Goal: Download file/media

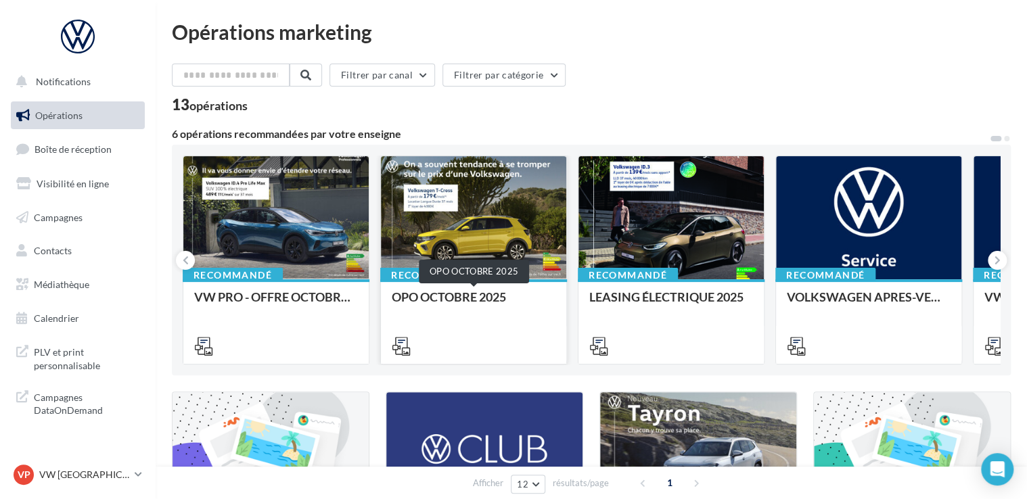
click at [501, 302] on div "OPO OCTOBRE 2025" at bounding box center [474, 303] width 164 height 27
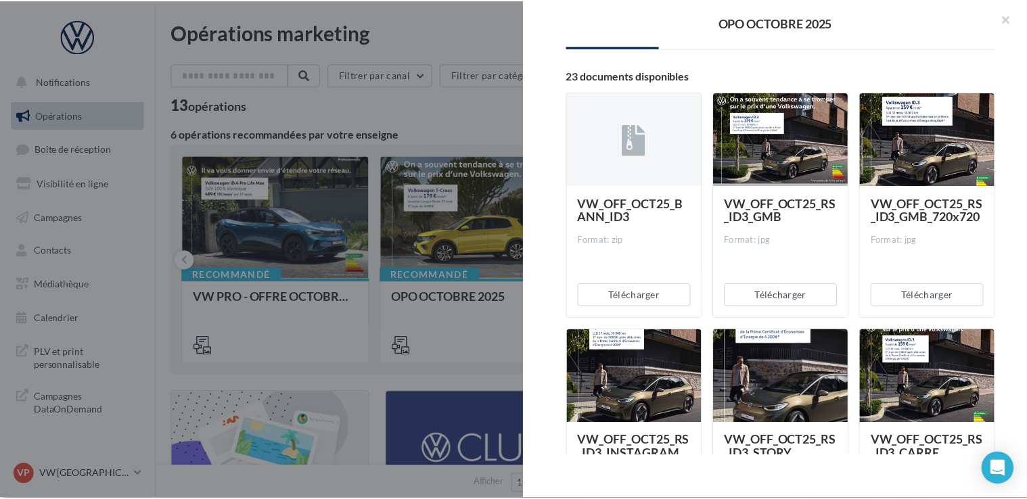
scroll to position [319, 0]
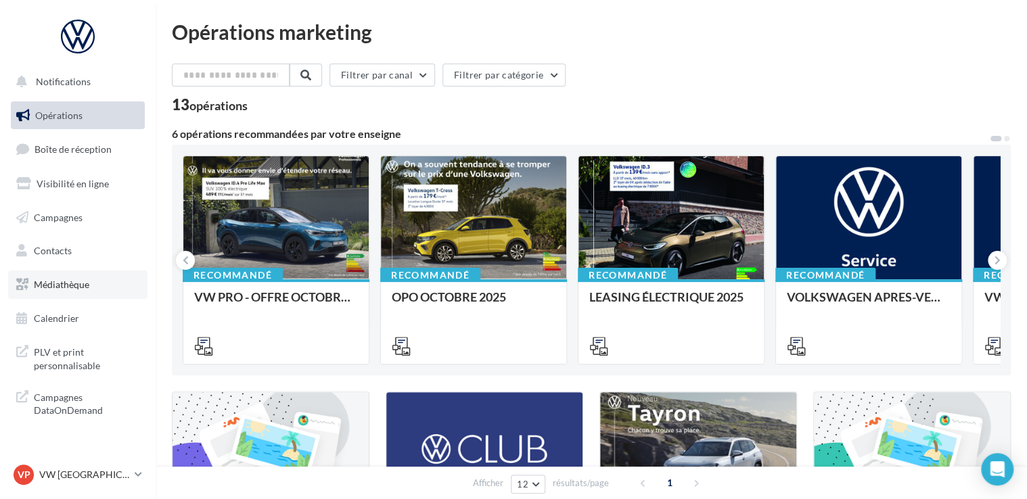
click at [81, 288] on span "Médiathèque" at bounding box center [61, 285] width 55 height 12
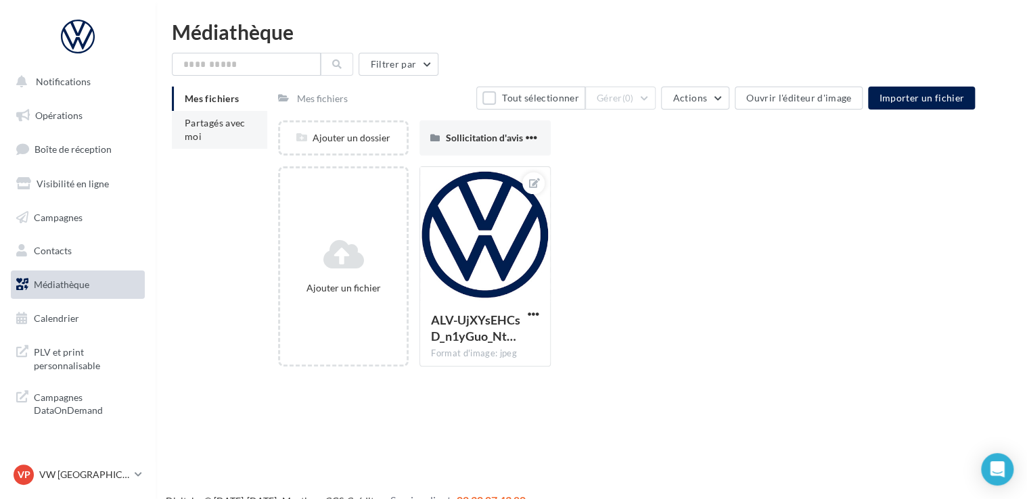
click at [205, 136] on li "Partagés avec moi" at bounding box center [219, 130] width 95 height 38
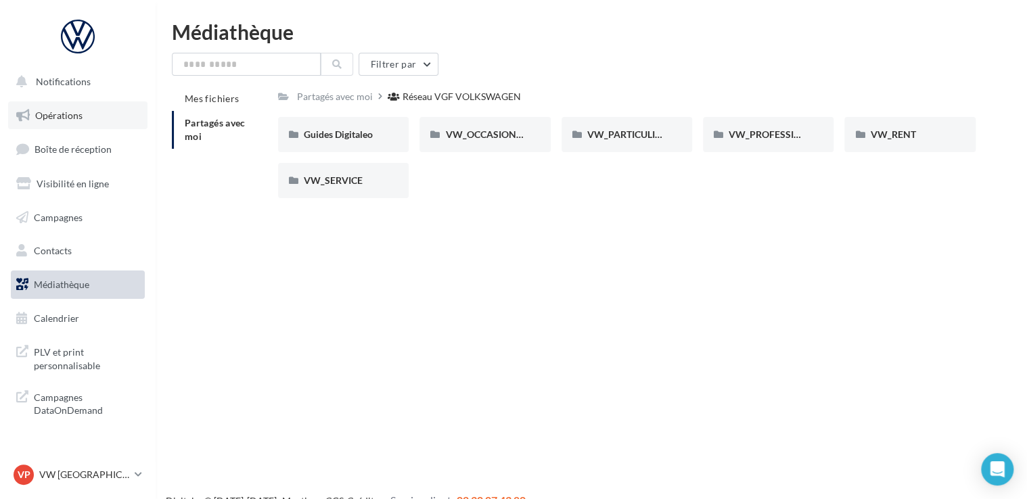
click at [85, 125] on link "Opérations" at bounding box center [77, 116] width 139 height 28
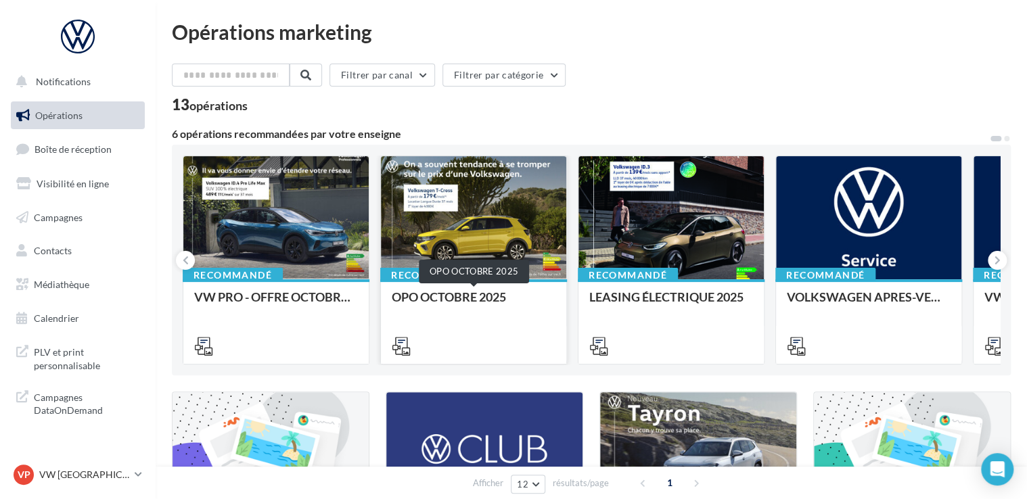
click at [464, 302] on div "OPO OCTOBRE 2025" at bounding box center [474, 303] width 164 height 27
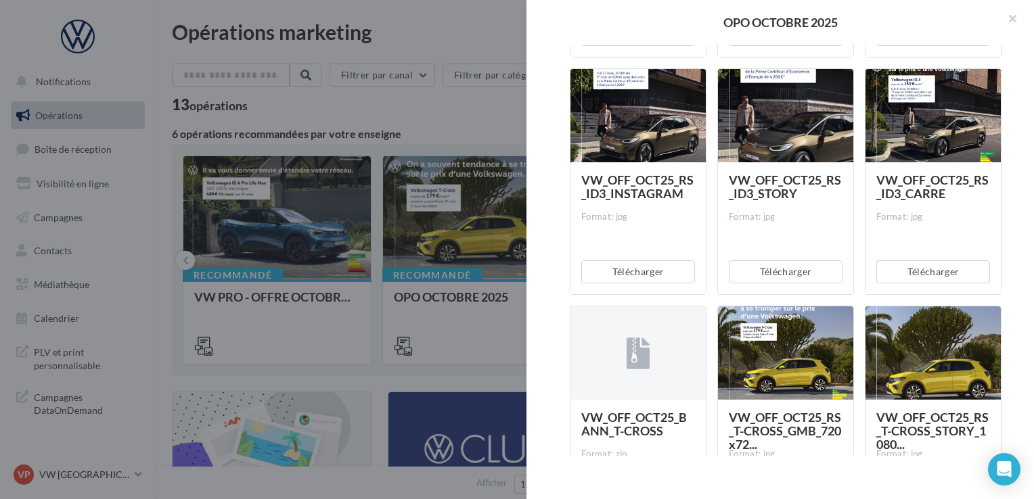
scroll to position [451, 0]
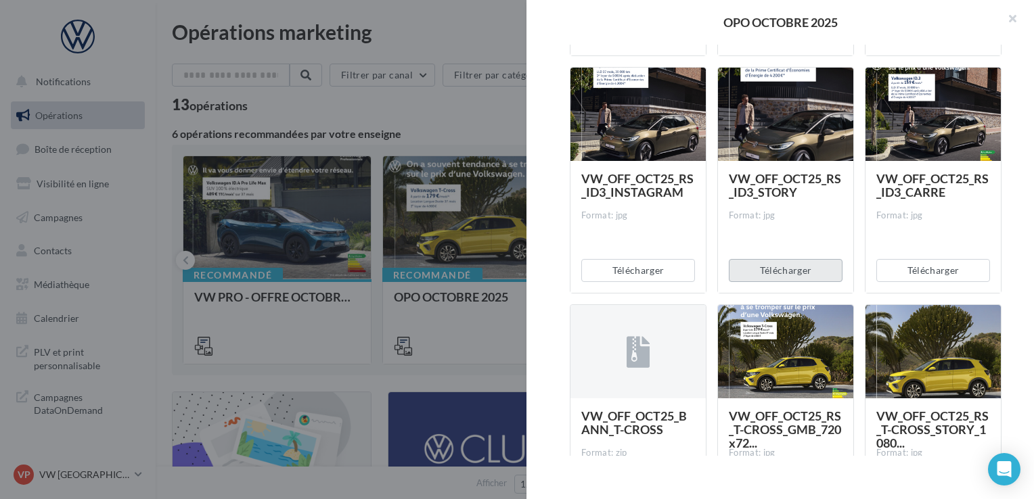
click at [809, 269] on button "Télécharger" at bounding box center [786, 270] width 114 height 23
click at [1006, 231] on div "Description Non renseignée Offre du mois VN OCTOBRE Document Documents liés à l…" at bounding box center [785, 250] width 518 height 411
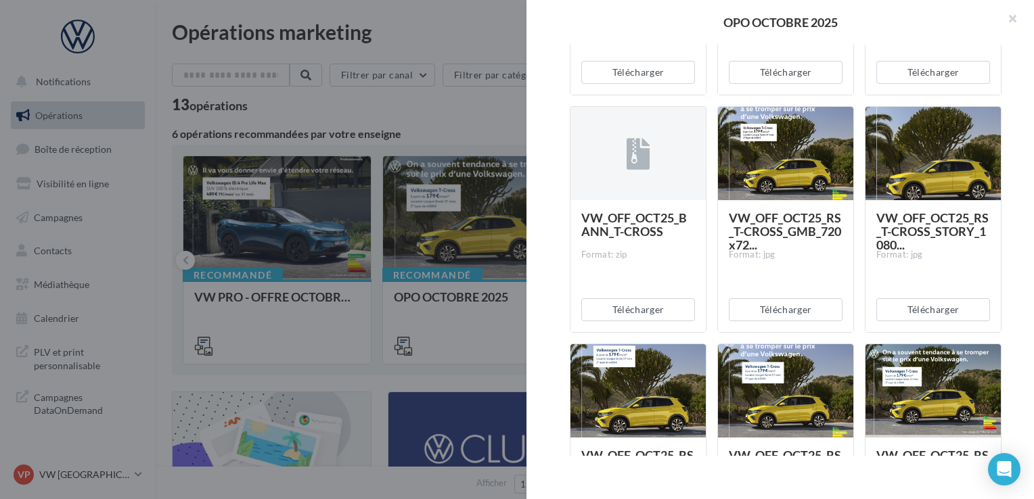
scroll to position [650, 0]
click at [947, 310] on button "Télécharger" at bounding box center [933, 309] width 114 height 23
click at [1012, 295] on div "Description Non renseignée Offre du mois VN OCTOBRE Document Documents liés à l…" at bounding box center [785, 250] width 518 height 411
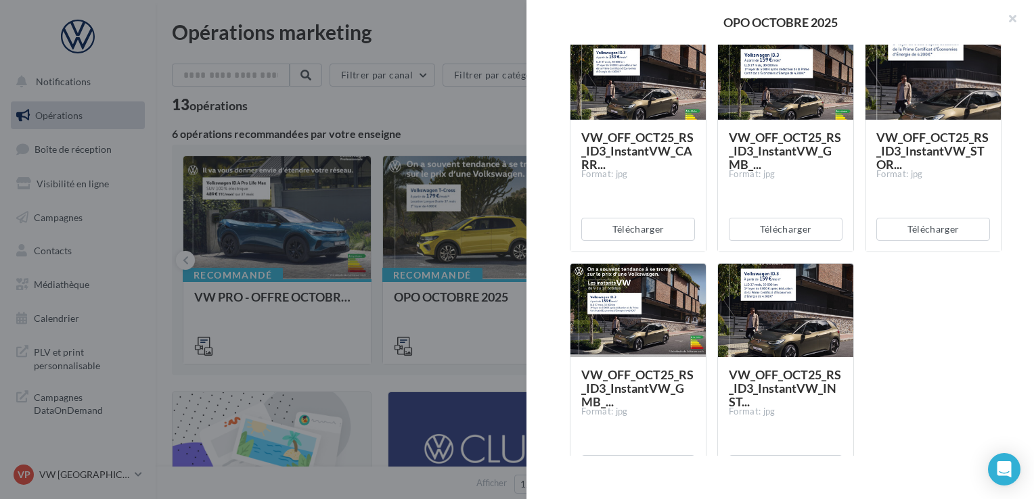
scroll to position [1681, 0]
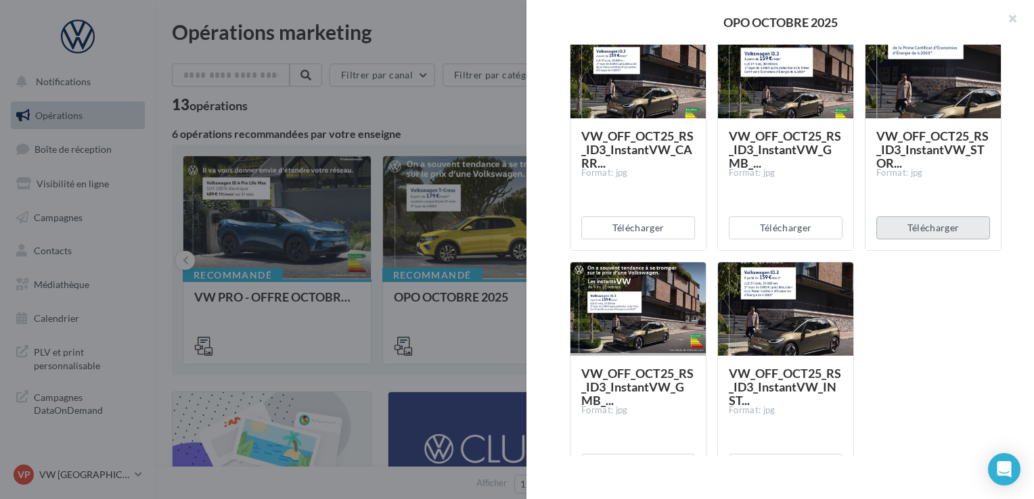
click at [924, 229] on button "Télécharger" at bounding box center [933, 228] width 114 height 23
click at [480, 35] on div at bounding box center [517, 249] width 1034 height 499
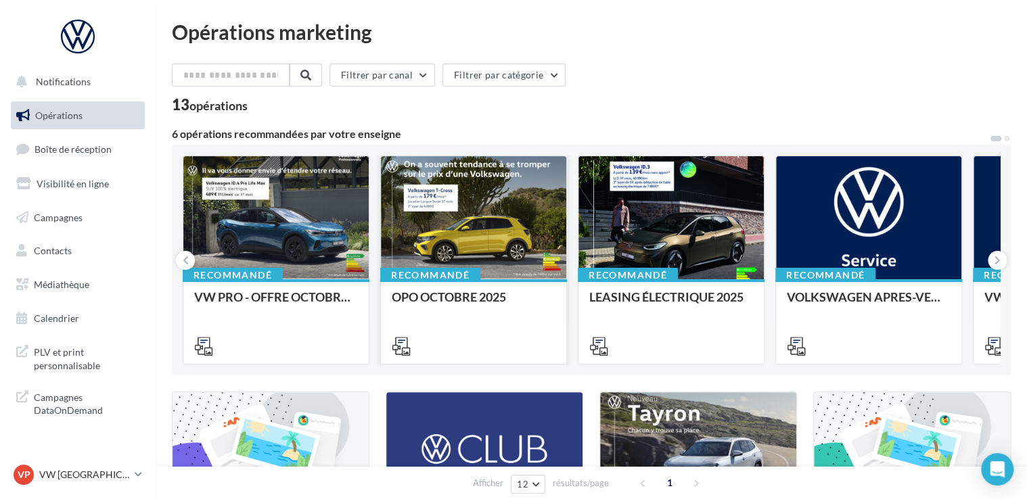
click at [472, 289] on div "Recommandé OPO OCTOBRE 2025" at bounding box center [473, 320] width 185 height 83
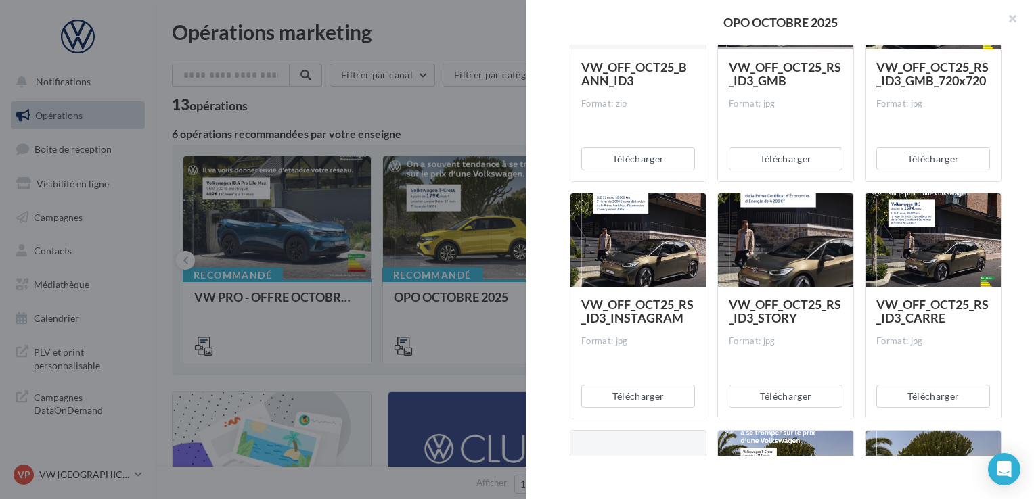
scroll to position [406, 0]
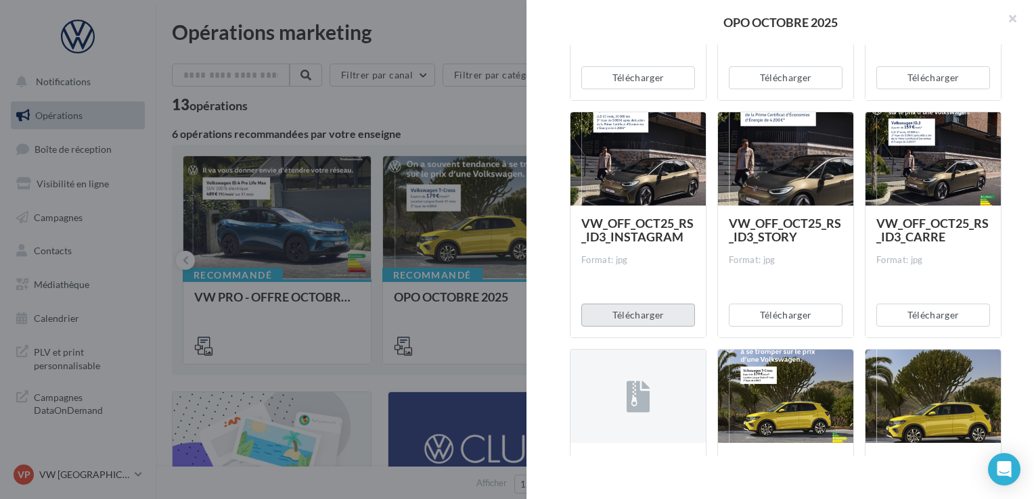
click at [639, 310] on button "Télécharger" at bounding box center [638, 315] width 114 height 23
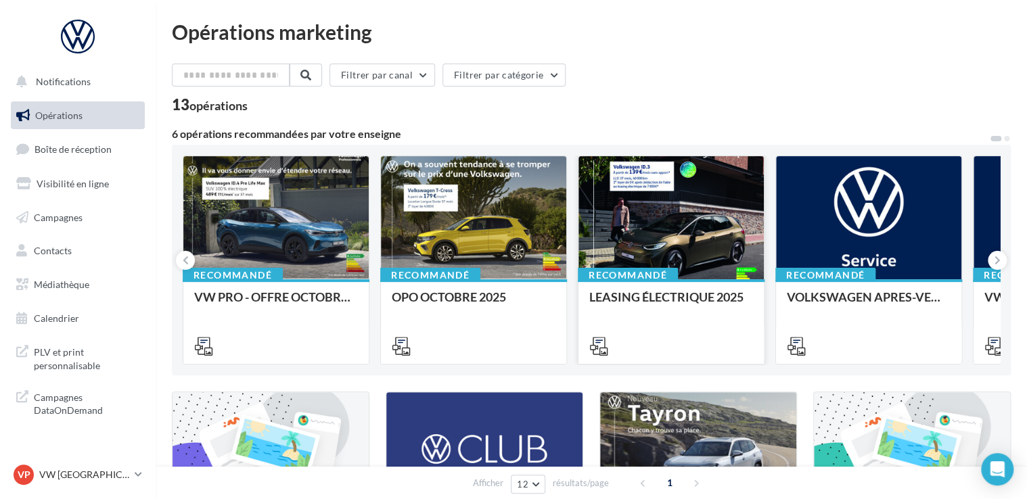
click at [669, 277] on div "Recommandé" at bounding box center [628, 275] width 100 height 15
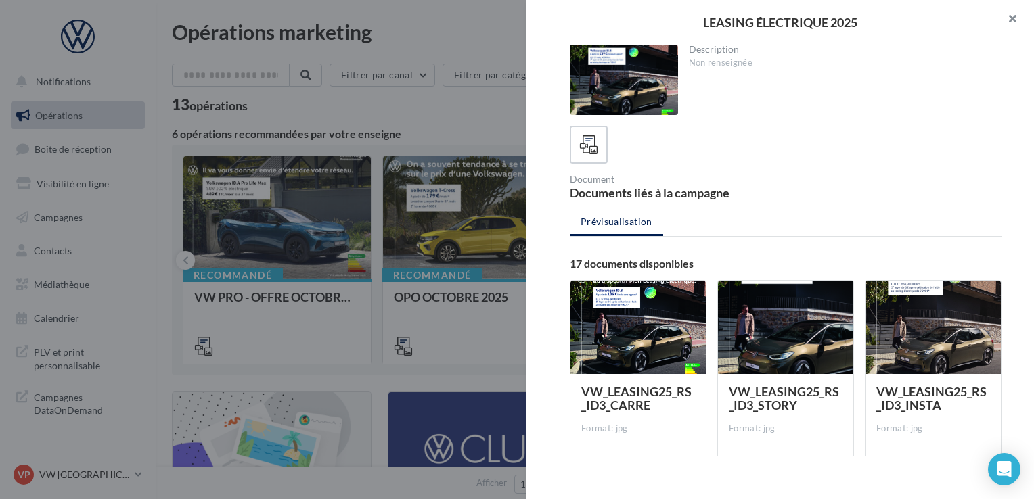
click at [1014, 23] on button "button" at bounding box center [1007, 20] width 54 height 41
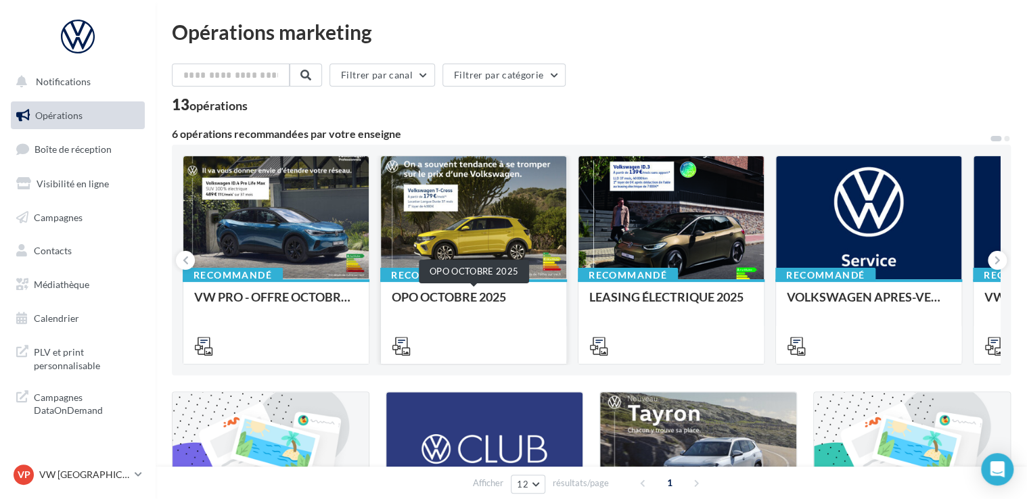
click at [417, 294] on div "OPO OCTOBRE 2025" at bounding box center [474, 303] width 164 height 27
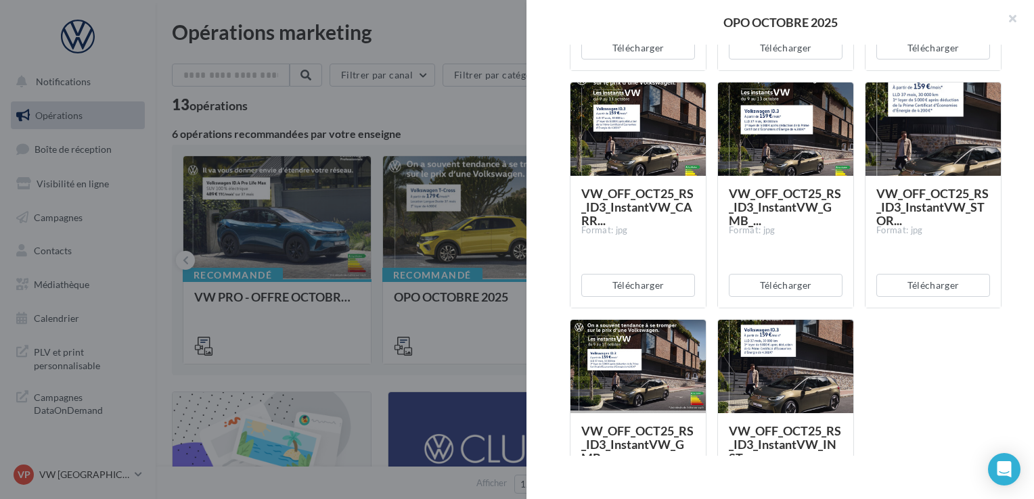
scroll to position [1624, 0]
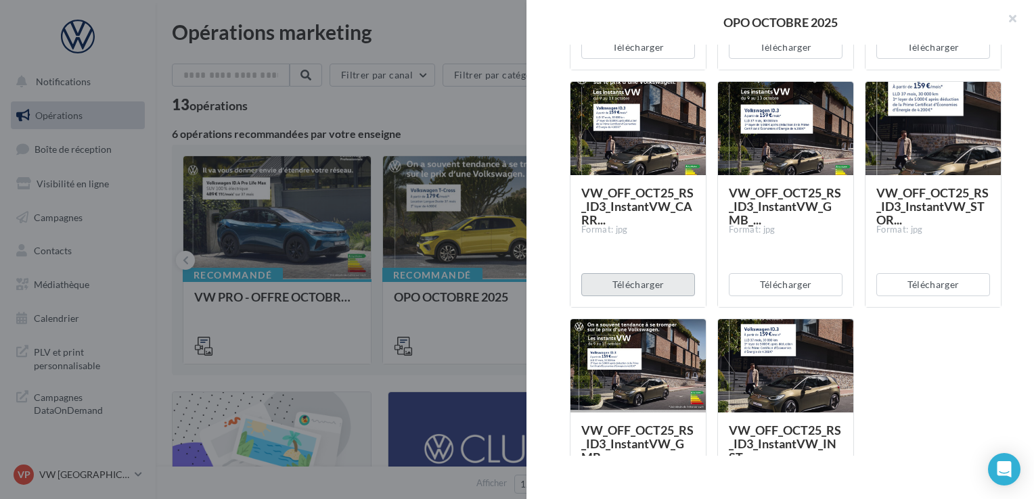
click at [663, 284] on button "Télécharger" at bounding box center [638, 284] width 114 height 23
click at [499, 41] on div at bounding box center [517, 249] width 1034 height 499
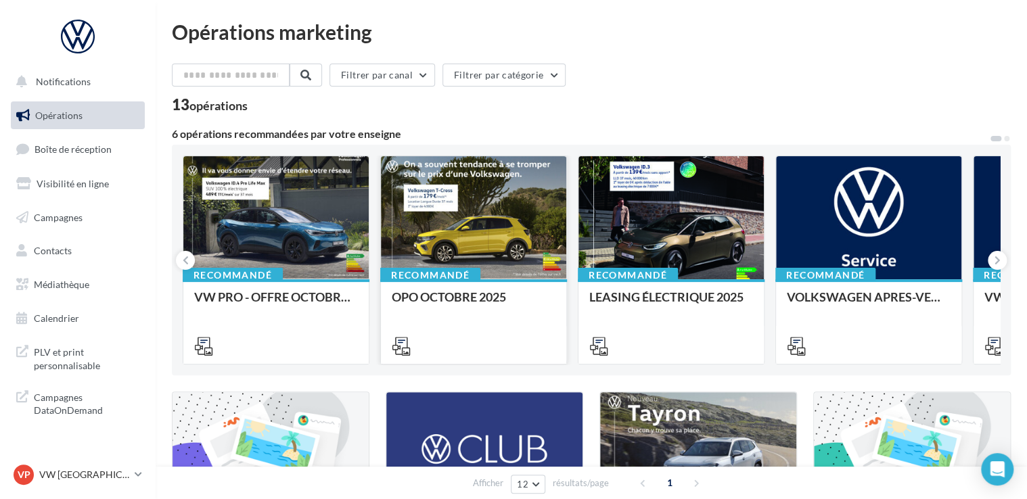
click at [457, 275] on div "Recommandé" at bounding box center [430, 275] width 100 height 15
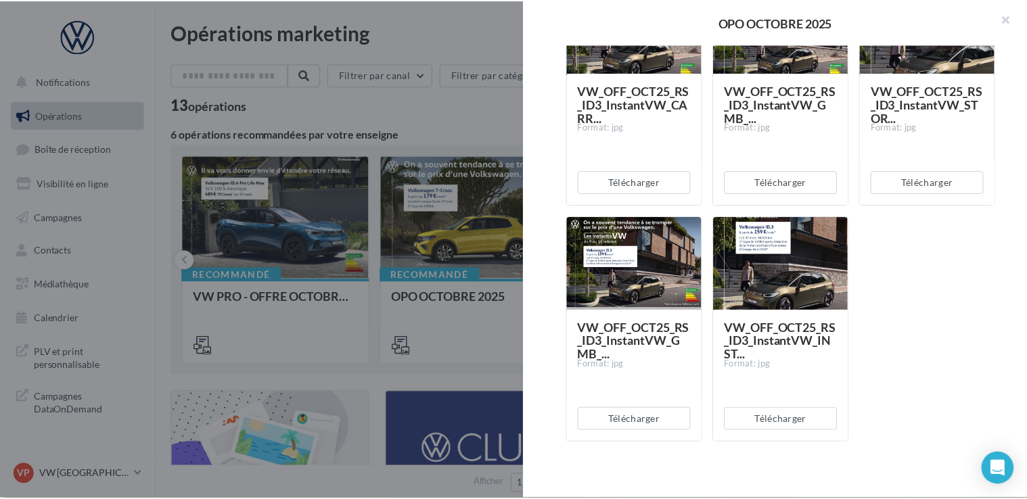
scroll to position [1733, 0]
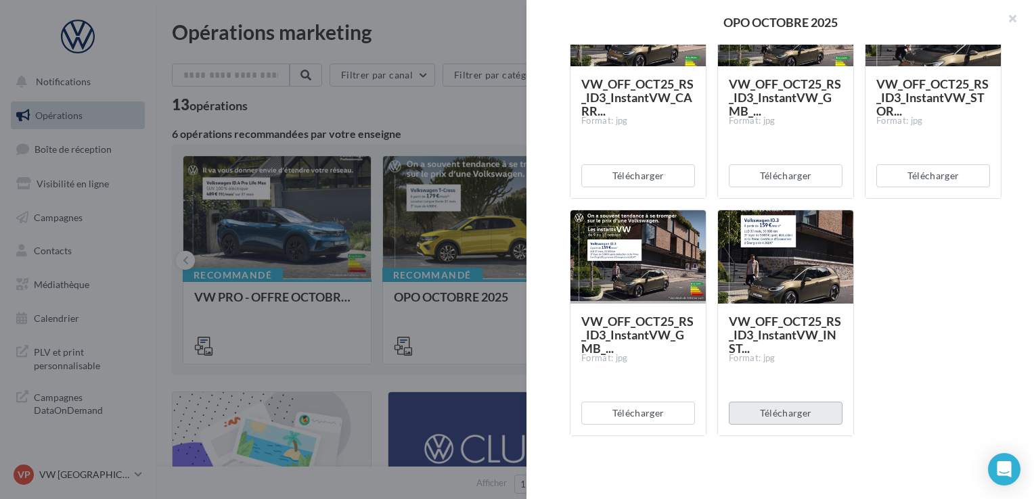
click at [802, 416] on button "Télécharger" at bounding box center [786, 413] width 114 height 23
click at [442, 135] on div at bounding box center [517, 249] width 1034 height 499
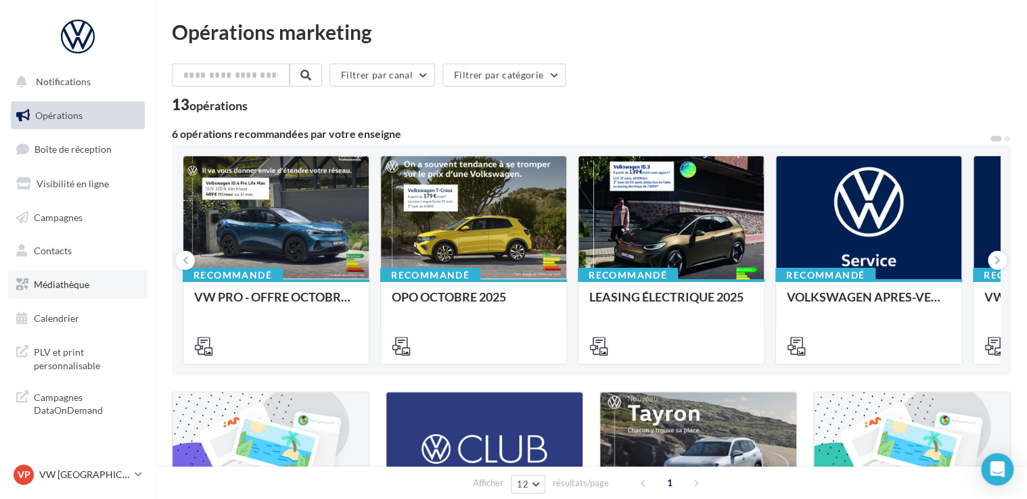
click at [89, 291] on link "Médiathèque" at bounding box center [77, 285] width 139 height 28
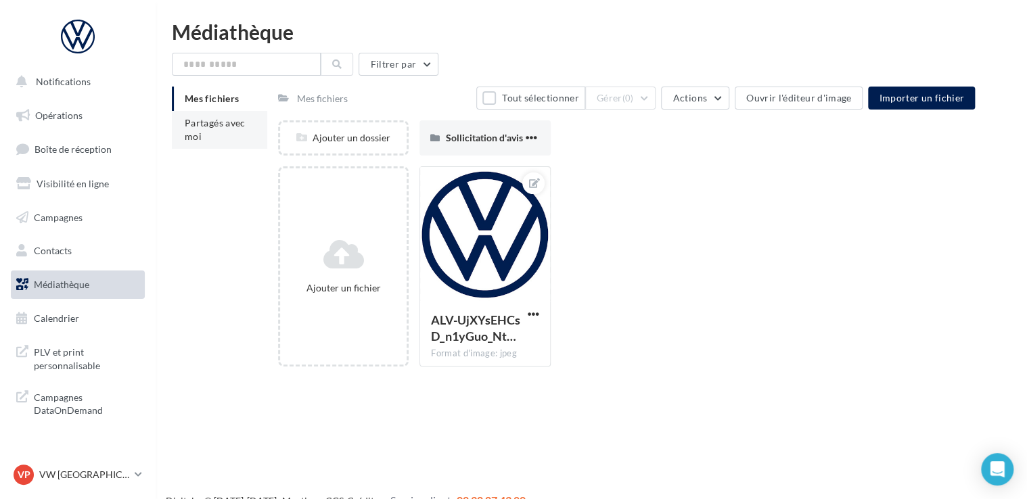
click at [223, 131] on li "Partagés avec moi" at bounding box center [219, 130] width 95 height 38
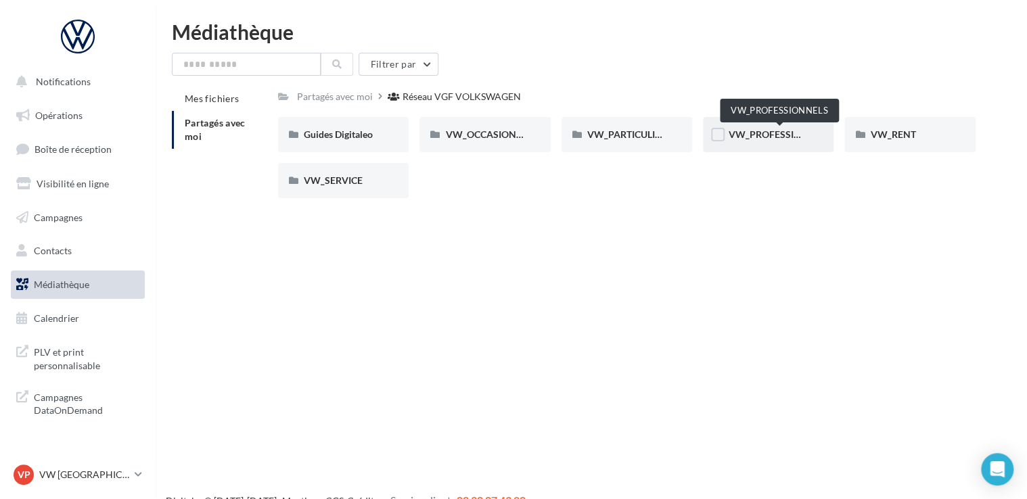
click at [769, 139] on span "VW_PROFESSIONNELS" at bounding box center [780, 135] width 103 height 12
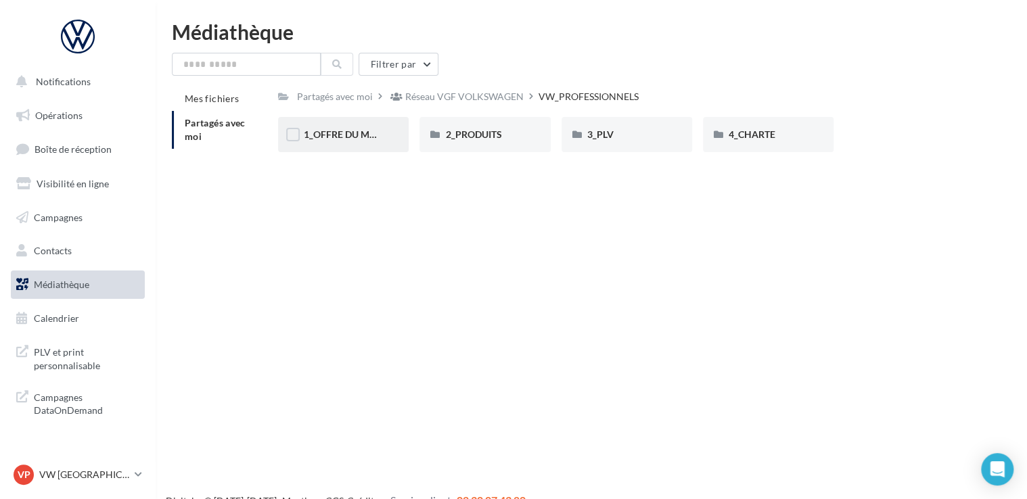
click at [338, 127] on div "1_OFFRE DU MOIS" at bounding box center [343, 134] width 131 height 35
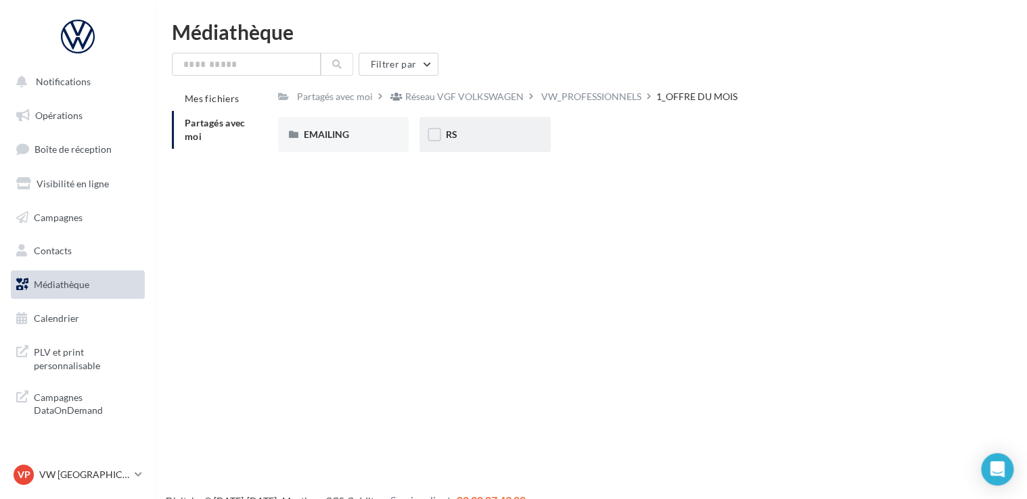
click at [479, 137] on div "RS" at bounding box center [484, 135] width 79 height 14
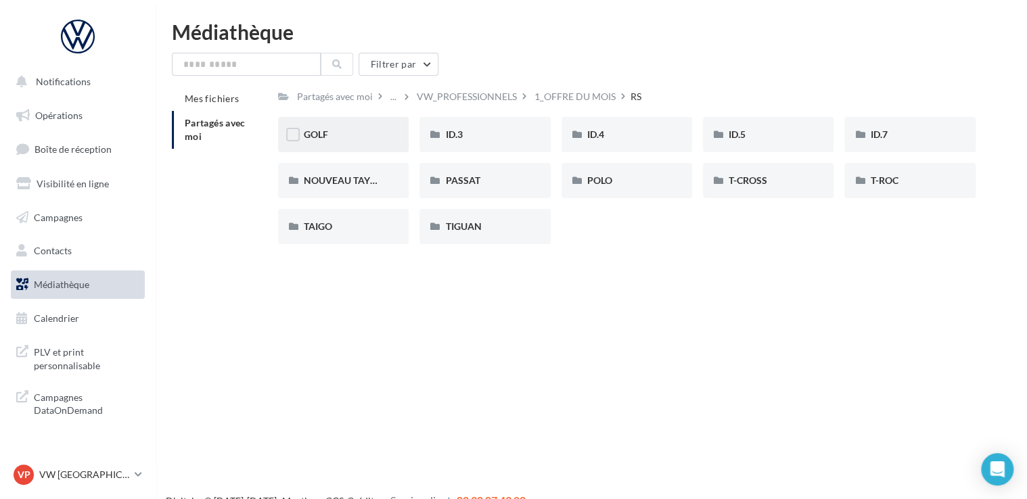
click at [352, 136] on div "GOLF" at bounding box center [343, 135] width 79 height 14
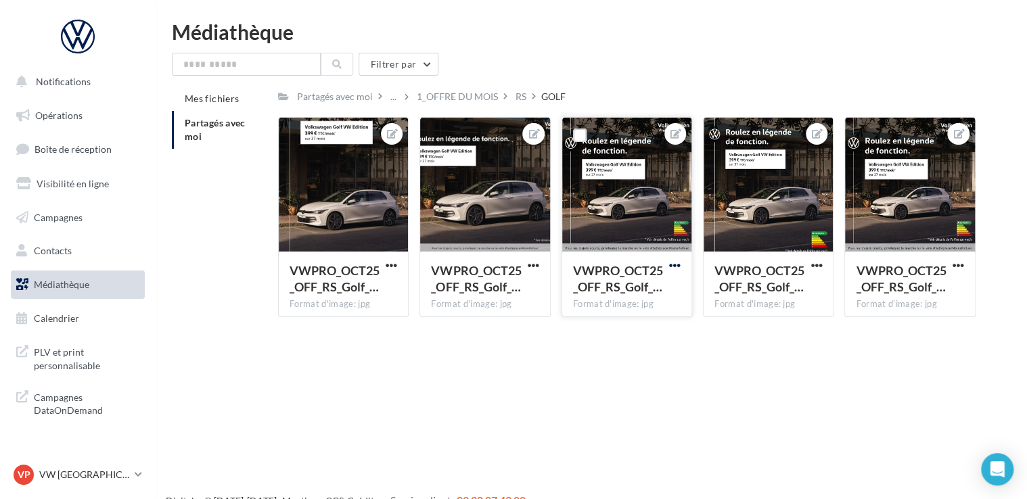
click at [673, 267] on span "button" at bounding box center [675, 266] width 12 height 12
click at [619, 336] on button "Télécharger" at bounding box center [612, 327] width 143 height 35
click at [520, 96] on div "RS" at bounding box center [521, 97] width 11 height 14
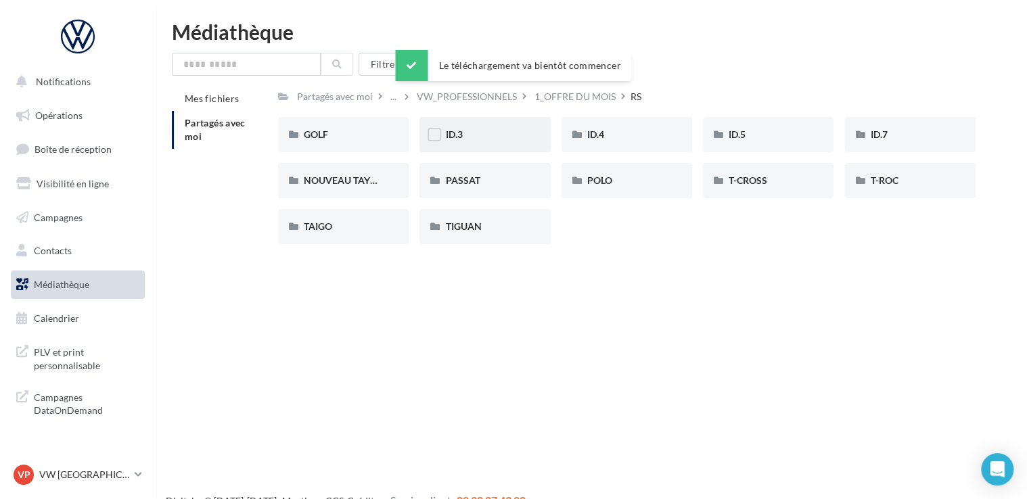
click at [490, 131] on div "ID.3" at bounding box center [484, 135] width 79 height 14
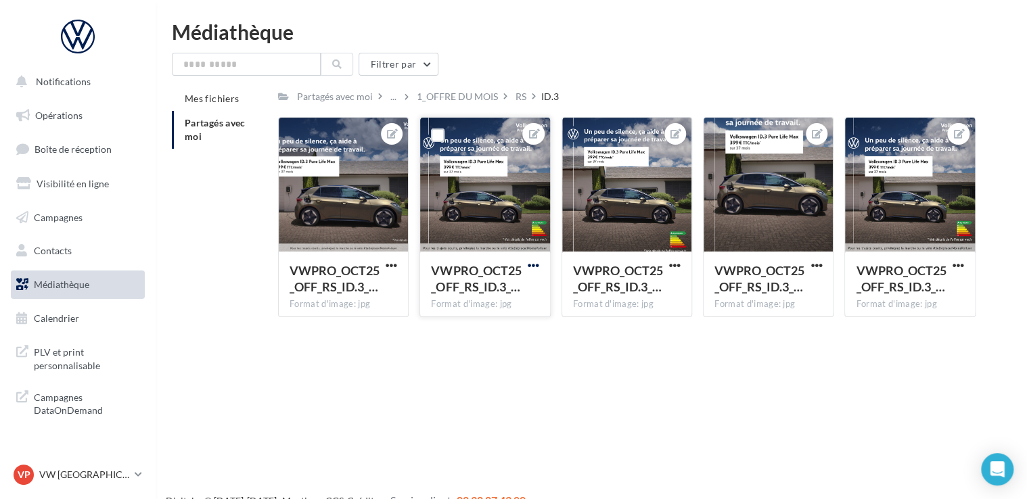
click at [533, 267] on span "button" at bounding box center [534, 266] width 12 height 12
click at [493, 328] on button "Télécharger" at bounding box center [470, 327] width 143 height 35
click at [516, 97] on div "RS" at bounding box center [521, 97] width 11 height 14
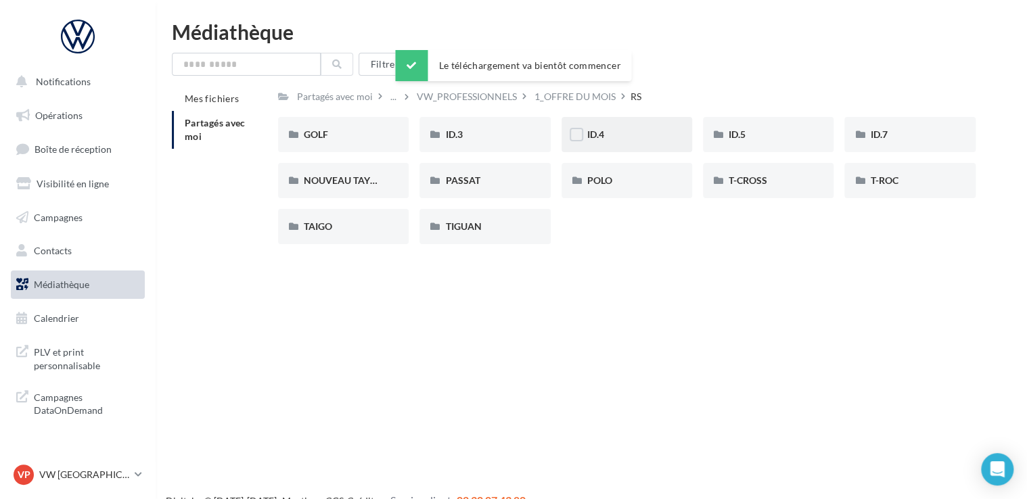
click at [619, 135] on div "ID.4" at bounding box center [626, 135] width 79 height 14
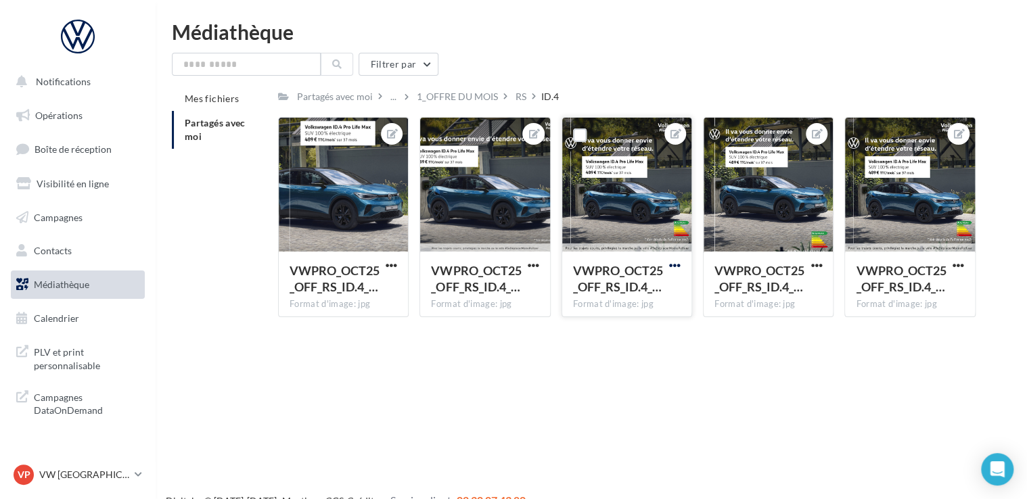
click at [678, 266] on span "button" at bounding box center [675, 266] width 12 height 12
click at [602, 337] on button "Télécharger" at bounding box center [612, 327] width 143 height 35
click at [522, 97] on div "RS" at bounding box center [521, 97] width 11 height 14
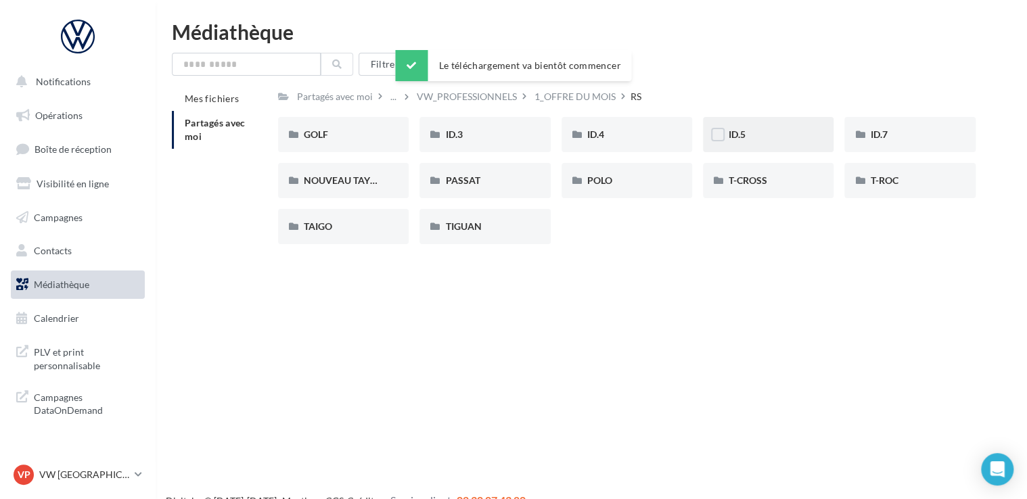
click at [757, 137] on div "ID.5" at bounding box center [768, 135] width 79 height 14
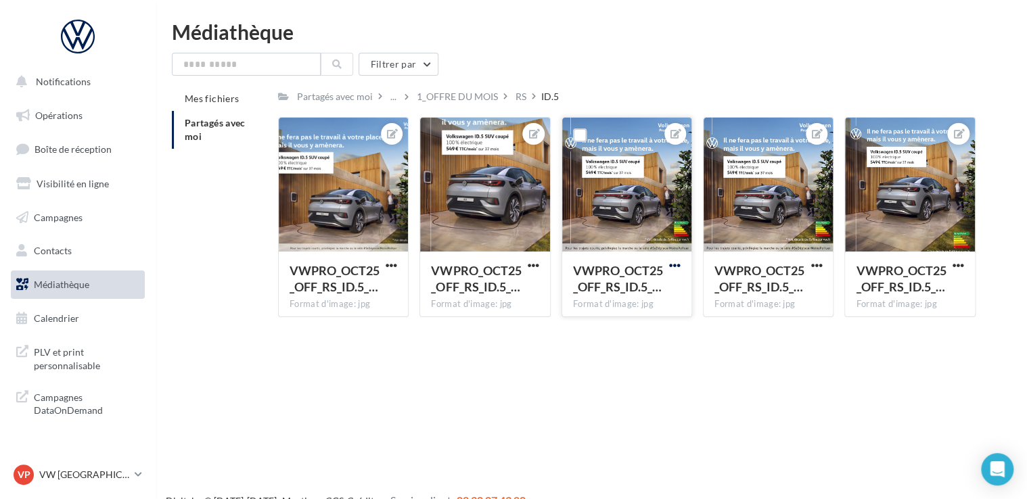
click at [680, 267] on span "button" at bounding box center [675, 266] width 12 height 12
click at [622, 333] on button "Télécharger" at bounding box center [612, 327] width 143 height 35
click at [522, 103] on div "RS" at bounding box center [521, 97] width 11 height 14
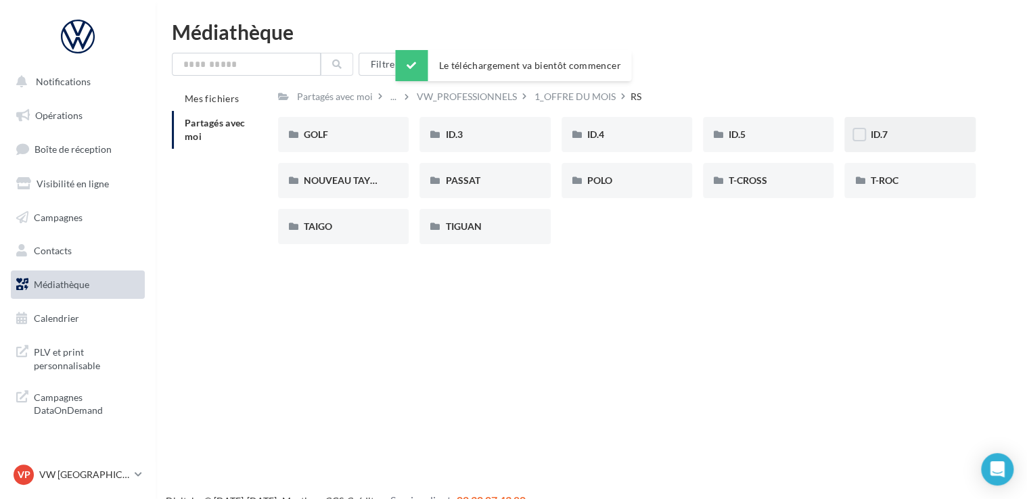
click at [883, 141] on div "ID.7" at bounding box center [909, 135] width 79 height 14
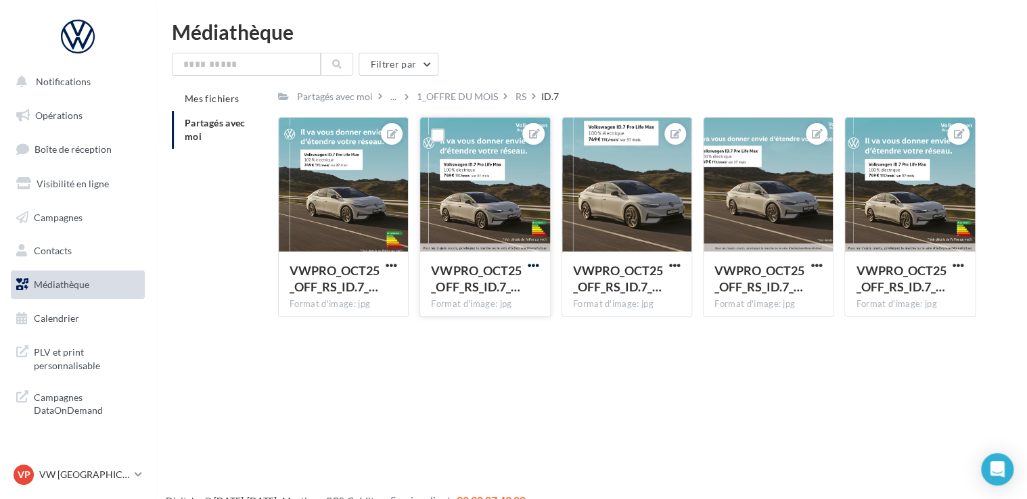
click at [534, 269] on span "button" at bounding box center [534, 266] width 12 height 12
click at [485, 323] on button "Télécharger" at bounding box center [470, 327] width 143 height 35
click at [525, 90] on div "RS" at bounding box center [521, 97] width 11 height 14
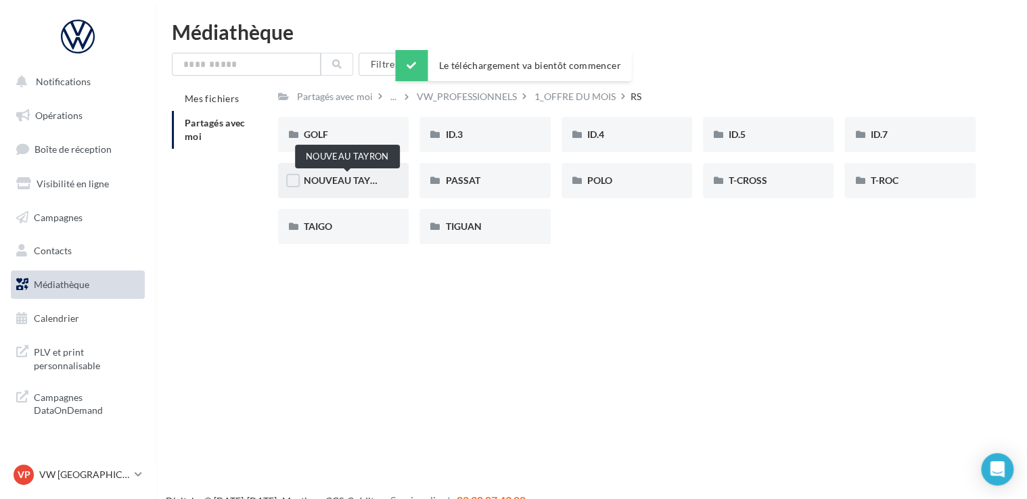
click at [368, 180] on span "NOUVEAU TAYRON" at bounding box center [347, 181] width 87 height 12
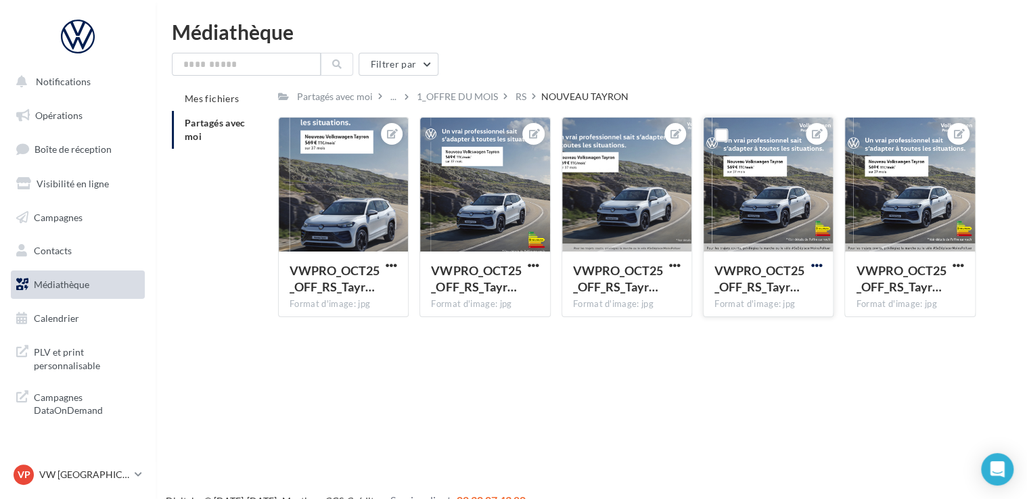
click at [816, 268] on span "button" at bounding box center [817, 266] width 12 height 12
click at [750, 332] on button "Télécharger" at bounding box center [753, 327] width 143 height 35
click at [524, 95] on div "RS" at bounding box center [521, 97] width 11 height 14
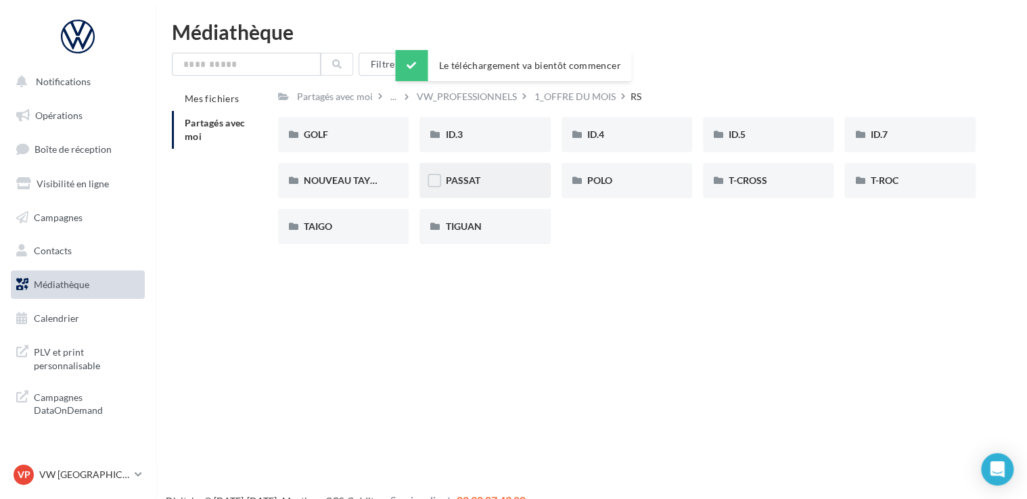
click at [495, 184] on div "PASSAT" at bounding box center [484, 181] width 79 height 14
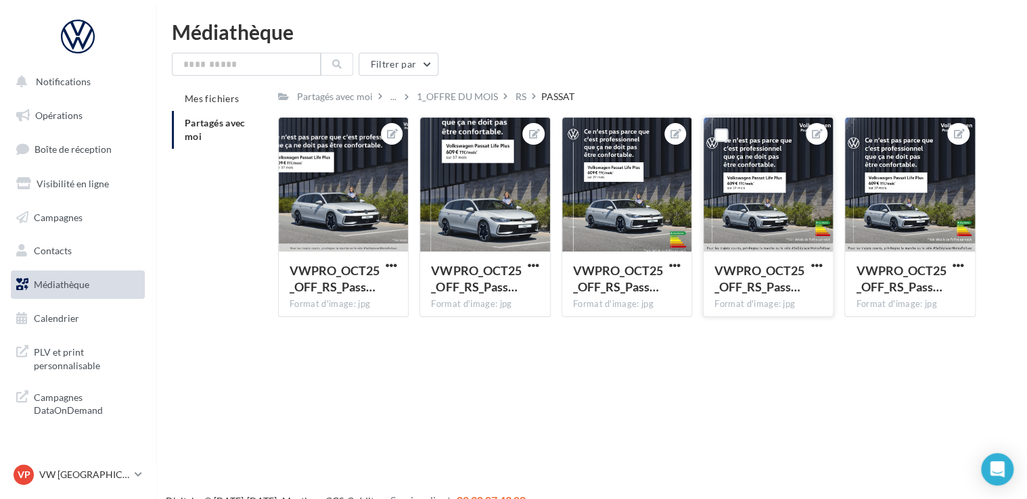
click at [826, 267] on div "VWPRO_OCT25_OFF_RS_Pass… Format d'image: jpg" at bounding box center [768, 284] width 129 height 64
click at [813, 267] on span "button" at bounding box center [817, 266] width 12 height 12
click at [748, 337] on button "Télécharger" at bounding box center [753, 327] width 143 height 35
click at [520, 106] on div "RS" at bounding box center [521, 97] width 16 height 20
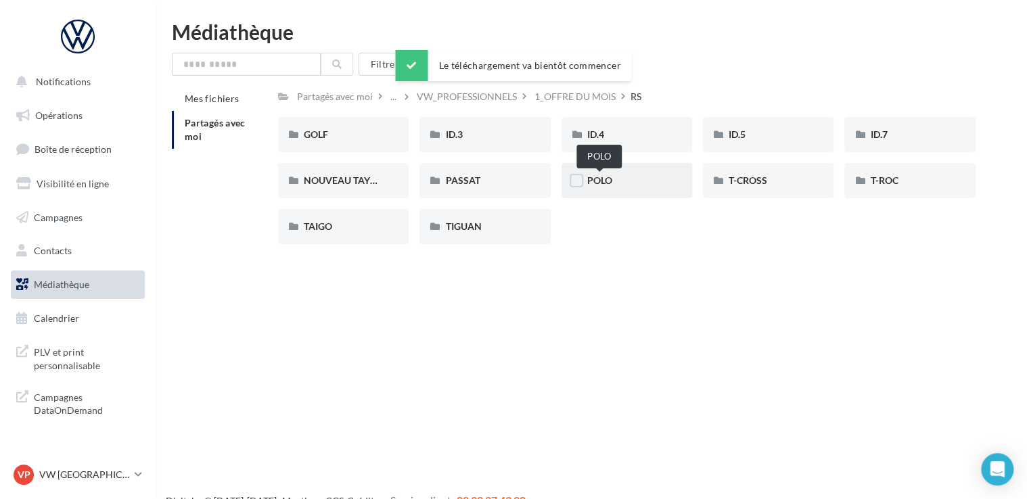
click at [607, 177] on span "POLO" at bounding box center [599, 181] width 25 height 12
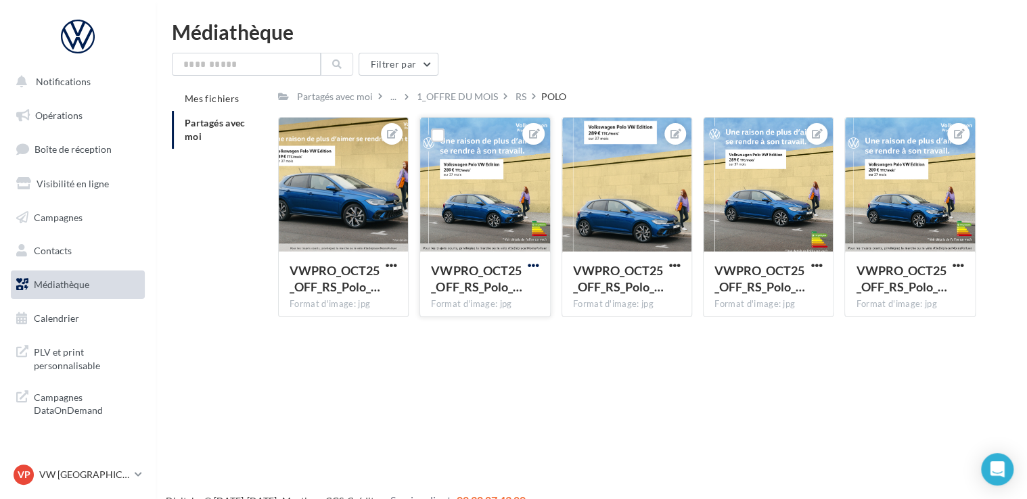
click at [536, 269] on span "button" at bounding box center [534, 266] width 12 height 12
click at [506, 318] on button "Télécharger" at bounding box center [470, 327] width 143 height 35
click at [526, 93] on div "RS" at bounding box center [521, 97] width 16 height 20
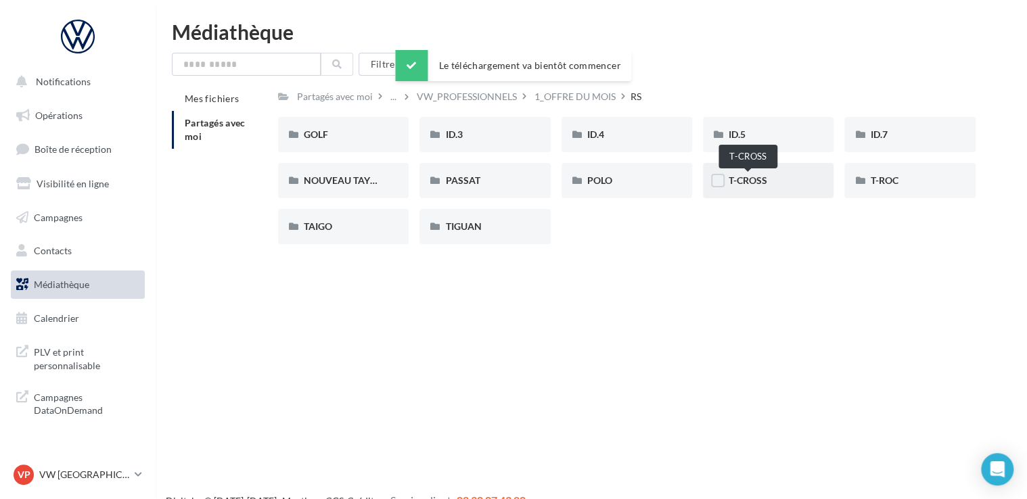
click at [741, 181] on span "T-CROSS" at bounding box center [748, 181] width 39 height 12
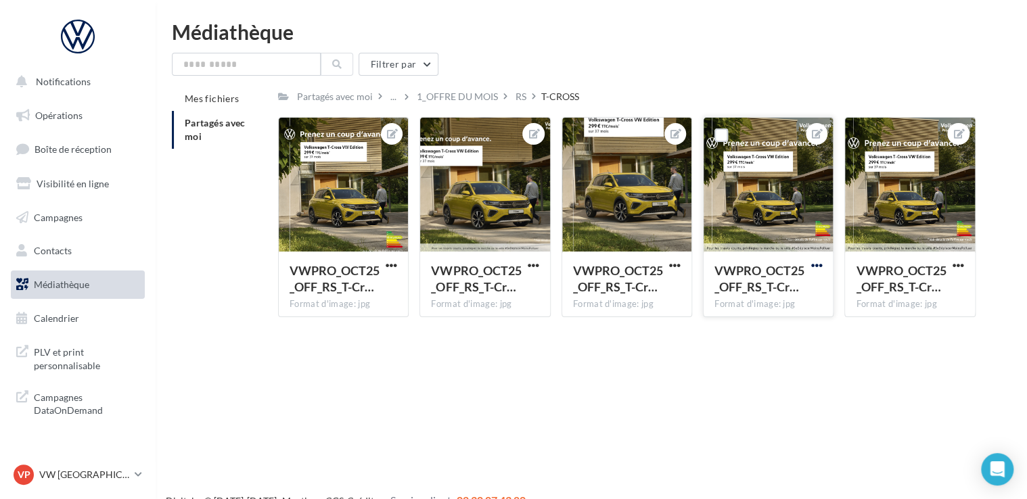
click at [820, 269] on span "button" at bounding box center [817, 266] width 12 height 12
click at [739, 334] on button "Télécharger" at bounding box center [753, 327] width 143 height 35
click at [518, 100] on div "RS" at bounding box center [521, 97] width 11 height 14
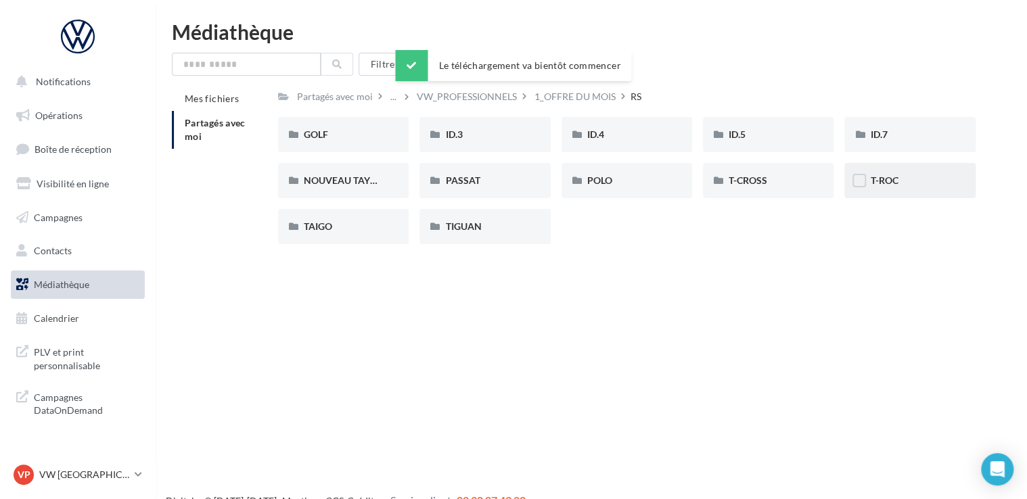
click at [890, 188] on div "T-ROC" at bounding box center [910, 180] width 131 height 35
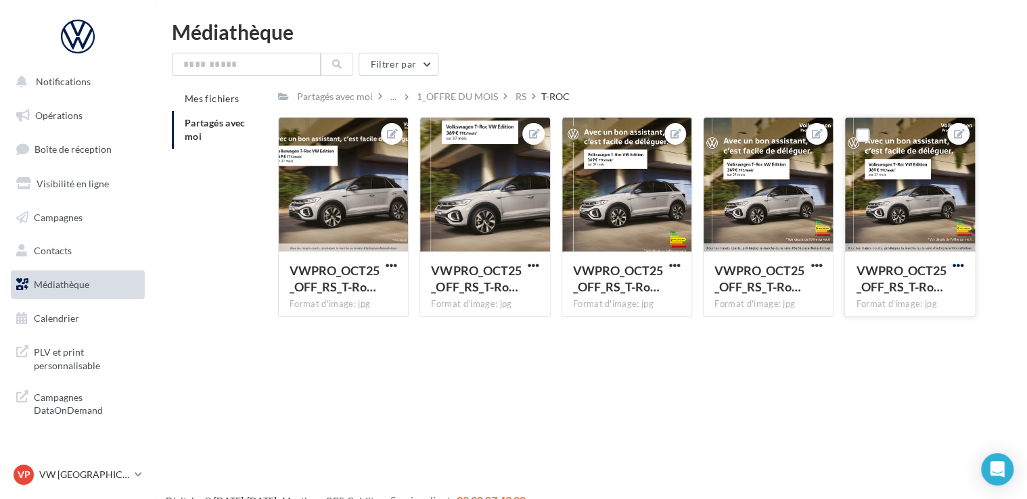
click at [964, 264] on span "button" at bounding box center [959, 266] width 12 height 12
click at [874, 327] on button "Télécharger" at bounding box center [895, 327] width 143 height 35
click at [523, 99] on div "RS" at bounding box center [521, 97] width 11 height 14
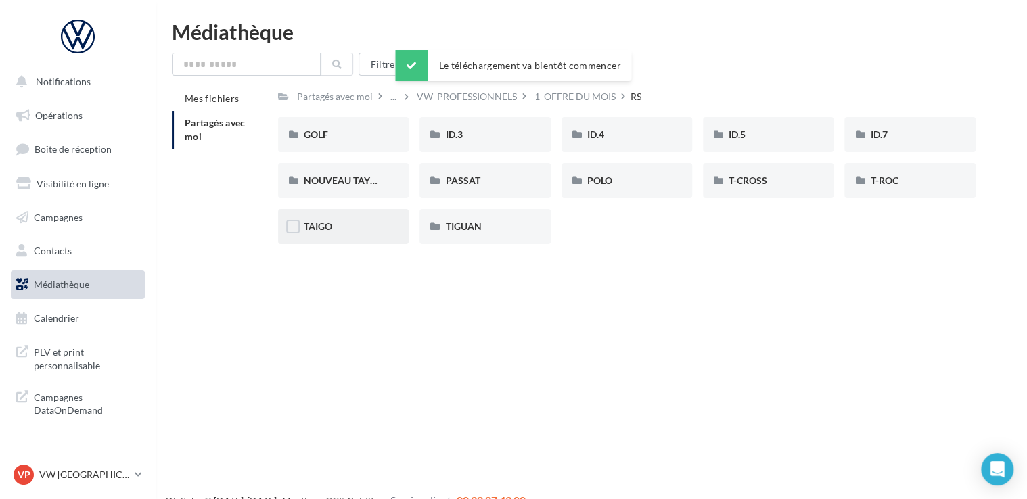
click at [368, 235] on div "TAIGO" at bounding box center [343, 226] width 131 height 35
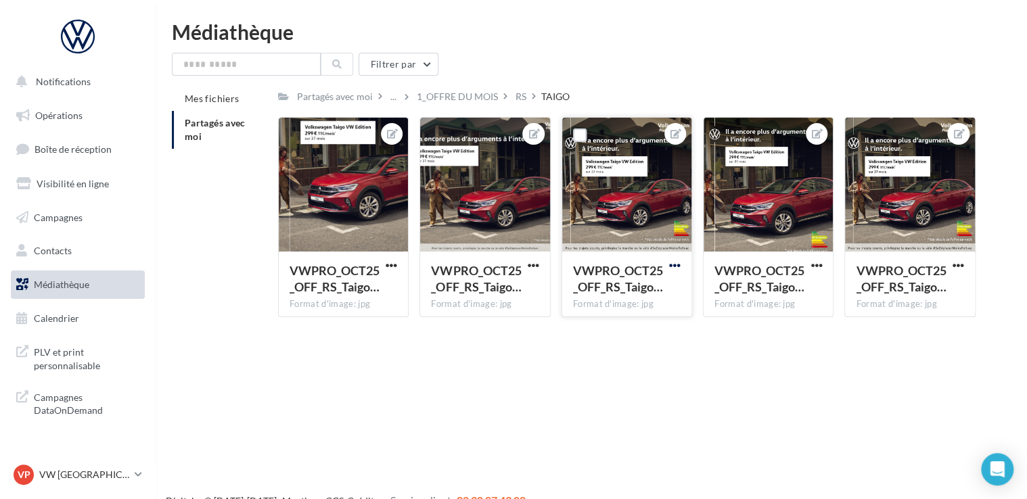
click at [674, 269] on span "button" at bounding box center [675, 266] width 12 height 12
click at [642, 329] on button "Télécharger" at bounding box center [612, 327] width 143 height 35
click at [521, 96] on div "RS" at bounding box center [521, 97] width 11 height 14
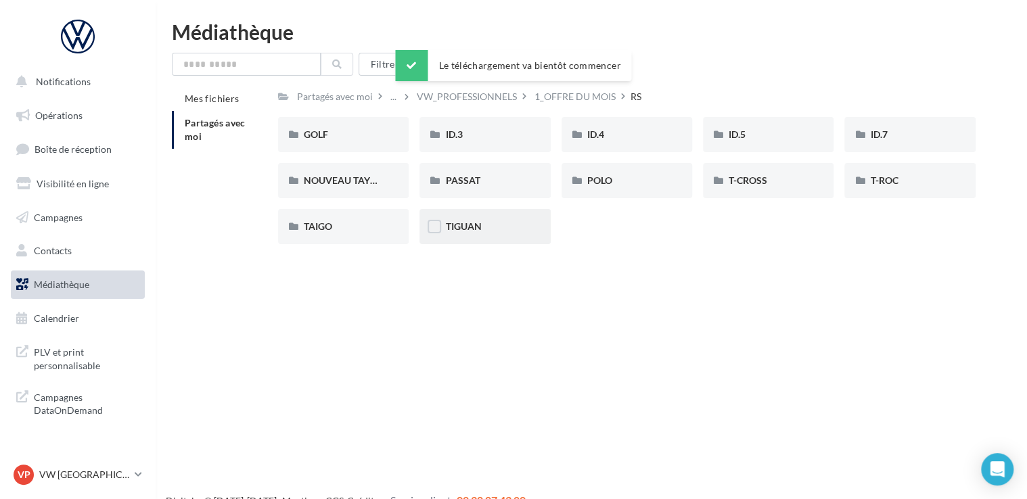
click at [506, 221] on div "TIGUAN" at bounding box center [484, 227] width 79 height 14
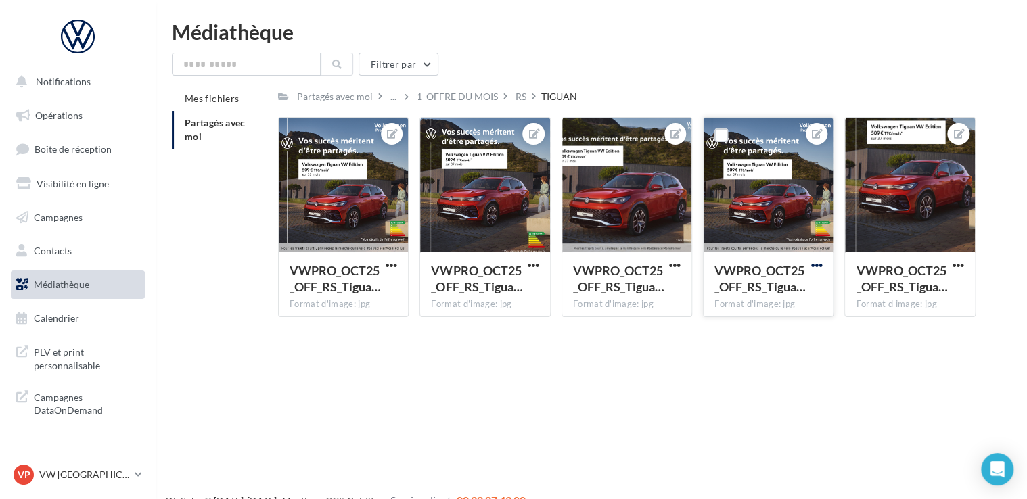
click at [820, 264] on span "button" at bounding box center [817, 266] width 12 height 12
click at [771, 332] on button "Télécharger" at bounding box center [753, 327] width 143 height 35
click at [666, 64] on div "Filtrer par" at bounding box center [591, 64] width 839 height 23
click at [474, 97] on div "1_OFFRE DU MOIS" at bounding box center [457, 97] width 81 height 14
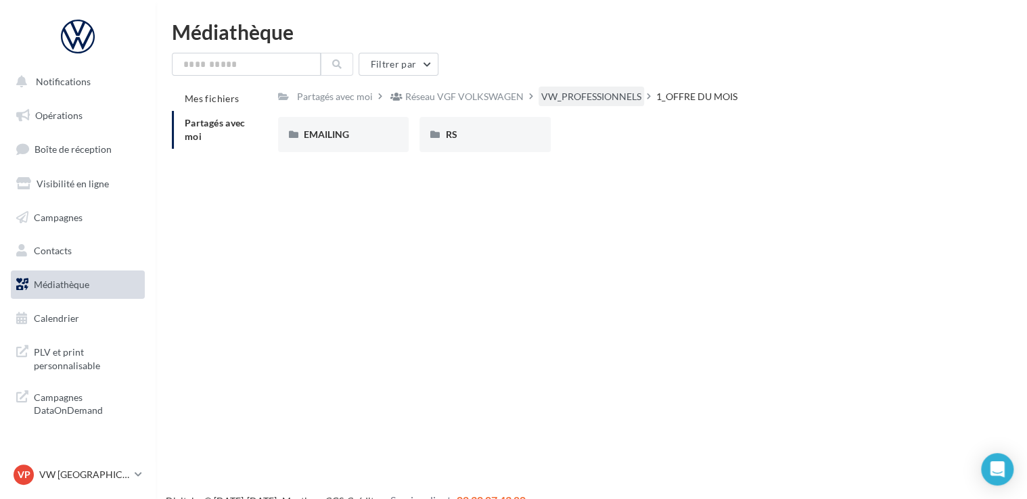
click at [596, 97] on div "VW_PROFESSIONNELS" at bounding box center [591, 97] width 100 height 14
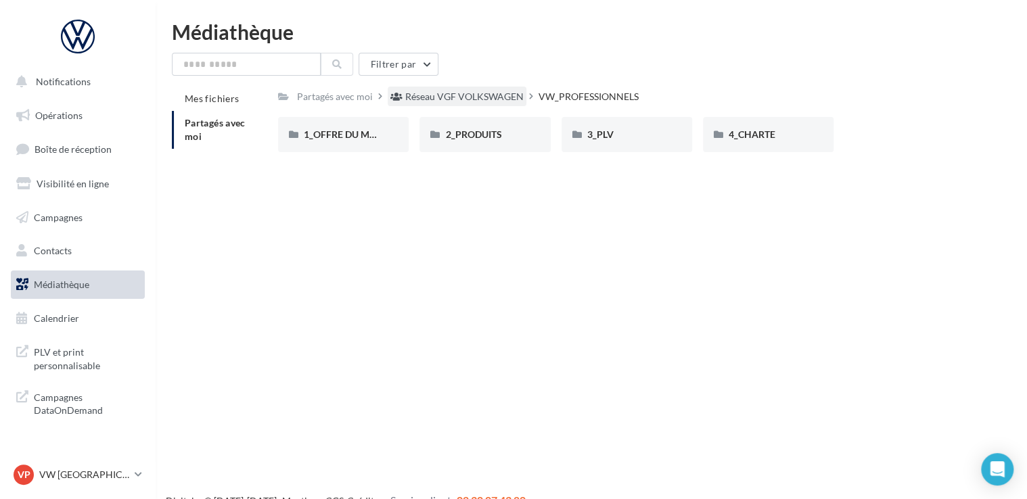
click at [501, 93] on div "Réseau VGF VOLKSWAGEN" at bounding box center [464, 97] width 118 height 14
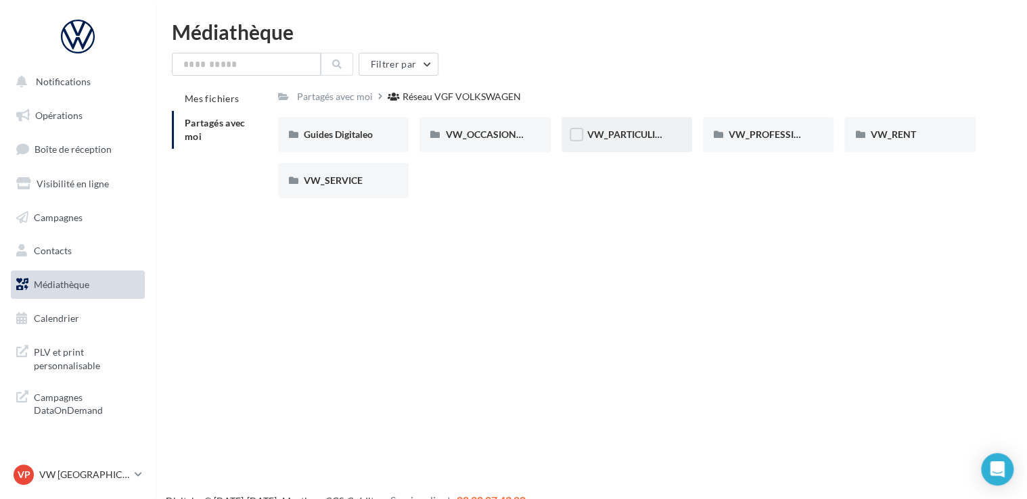
click at [647, 141] on div "VW_PARTICULIERS" at bounding box center [626, 135] width 79 height 14
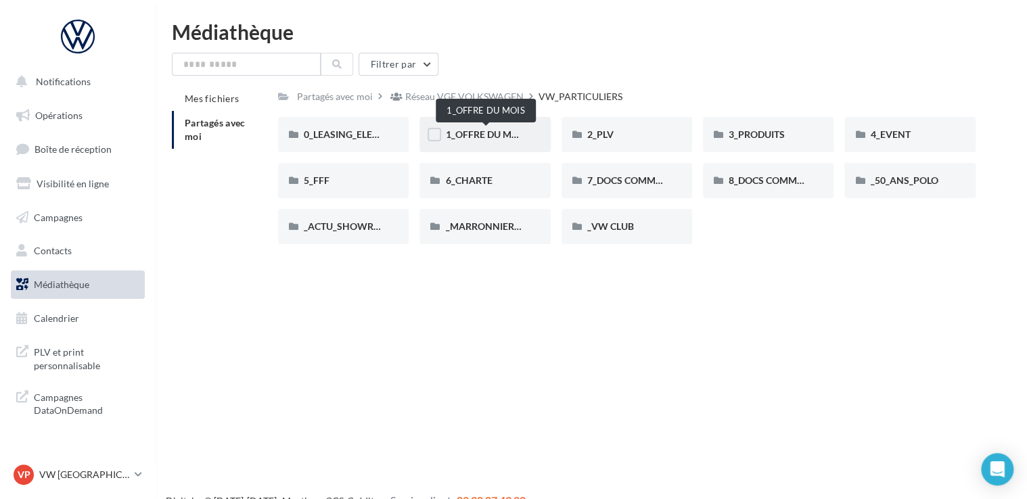
click at [520, 137] on span "1_OFFRE DU MOIS" at bounding box center [485, 135] width 81 height 12
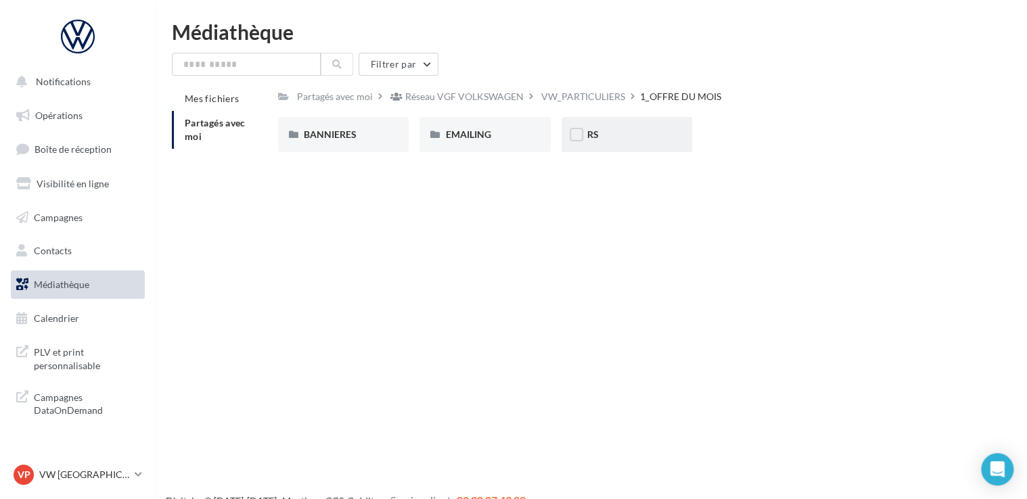
click at [609, 133] on div "RS" at bounding box center [626, 135] width 79 height 14
click at [499, 133] on div "SANS PO" at bounding box center [484, 135] width 79 height 14
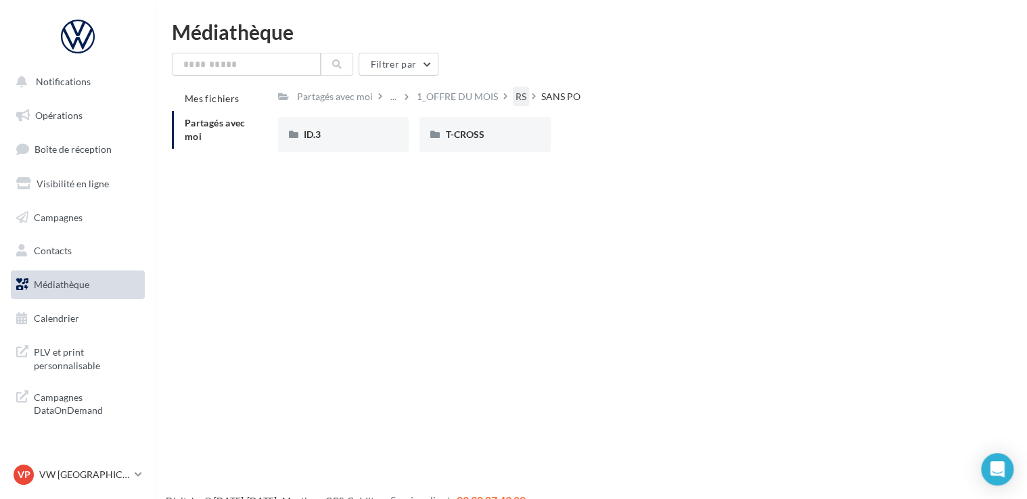
click at [517, 97] on div "RS" at bounding box center [521, 97] width 11 height 14
click at [364, 141] on div "AVEC PO" at bounding box center [343, 135] width 79 height 14
click at [361, 137] on div "ID.3" at bounding box center [343, 135] width 79 height 14
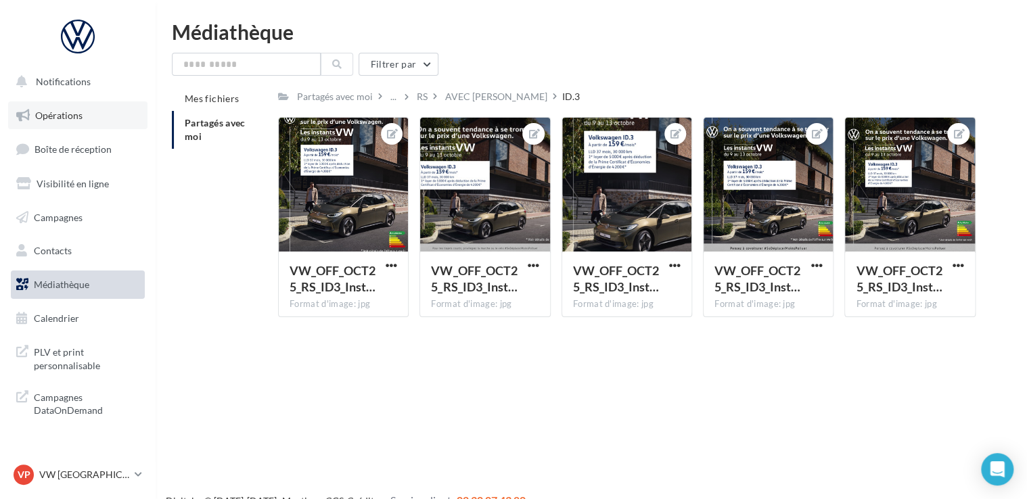
click at [87, 120] on link "Opérations" at bounding box center [77, 116] width 139 height 28
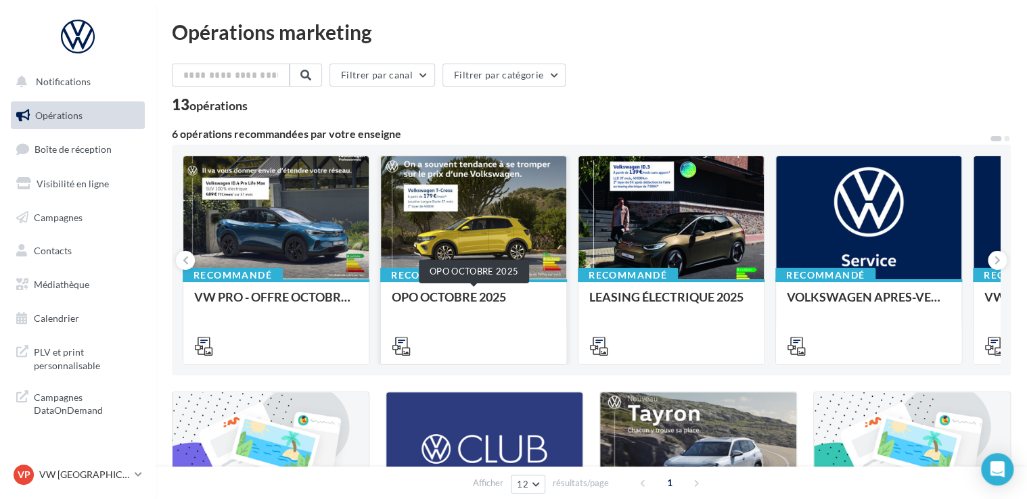
click at [495, 298] on div "OPO OCTOBRE 2025" at bounding box center [474, 303] width 164 height 27
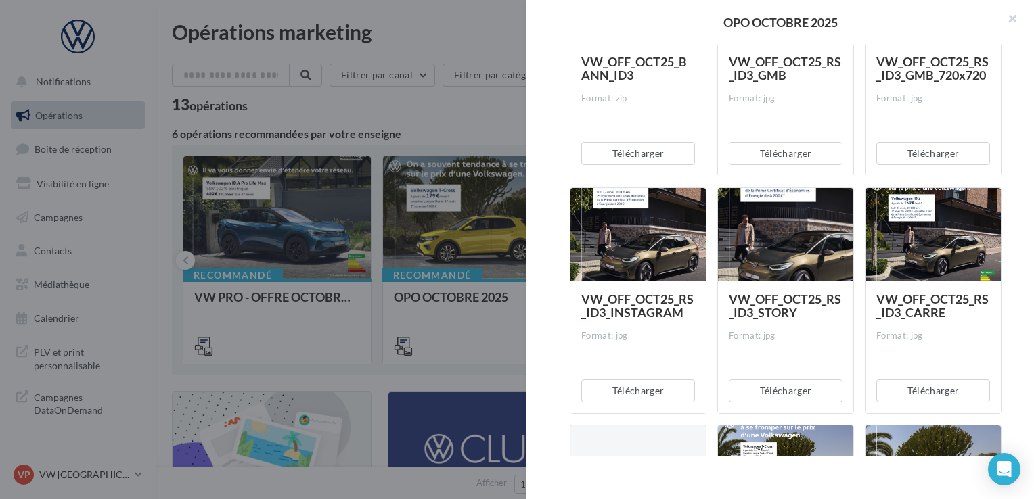
scroll to position [330, 0]
click at [946, 392] on button "Télécharger" at bounding box center [933, 391] width 114 height 23
click at [1018, 323] on div "Description Non renseignée Offre du mois VN OCTOBRE Document Documents liés à l…" at bounding box center [785, 250] width 518 height 411
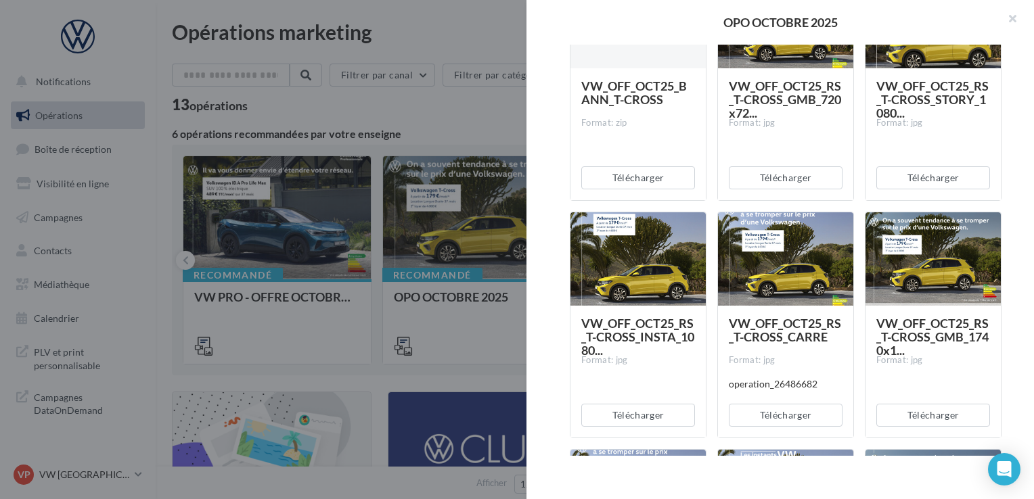
scroll to position [872, 0]
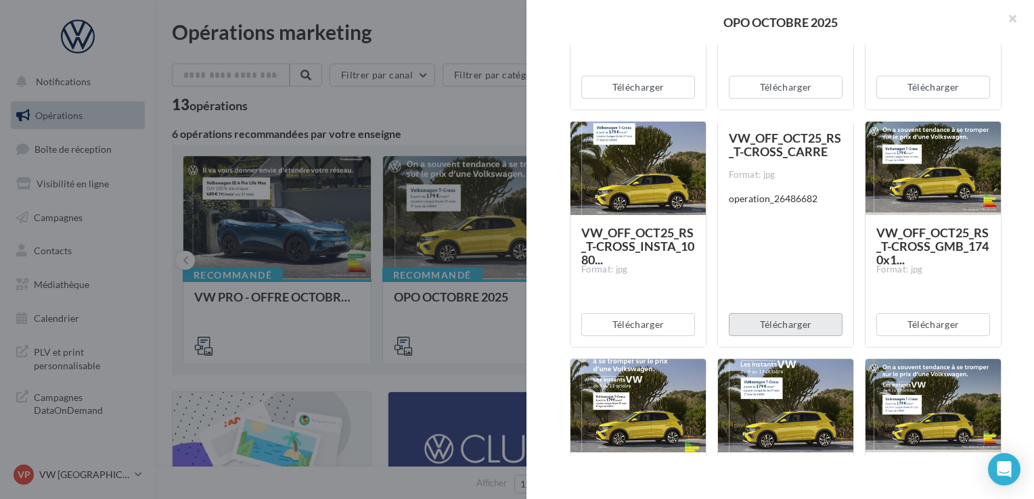
click at [816, 321] on button "Télécharger" at bounding box center [786, 324] width 114 height 23
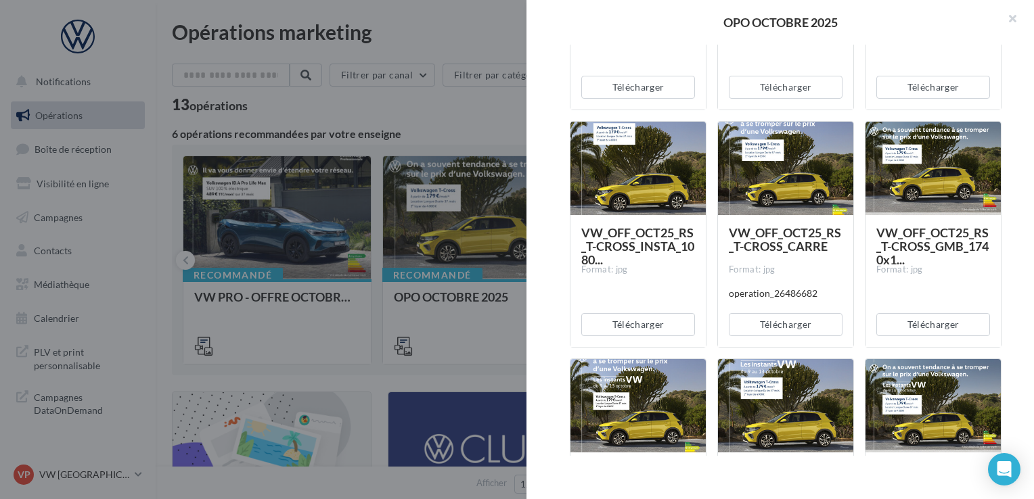
click at [1014, 248] on div "Description Non renseignée Offre du mois VN OCTOBRE Document Documents liés à l…" at bounding box center [785, 250] width 518 height 411
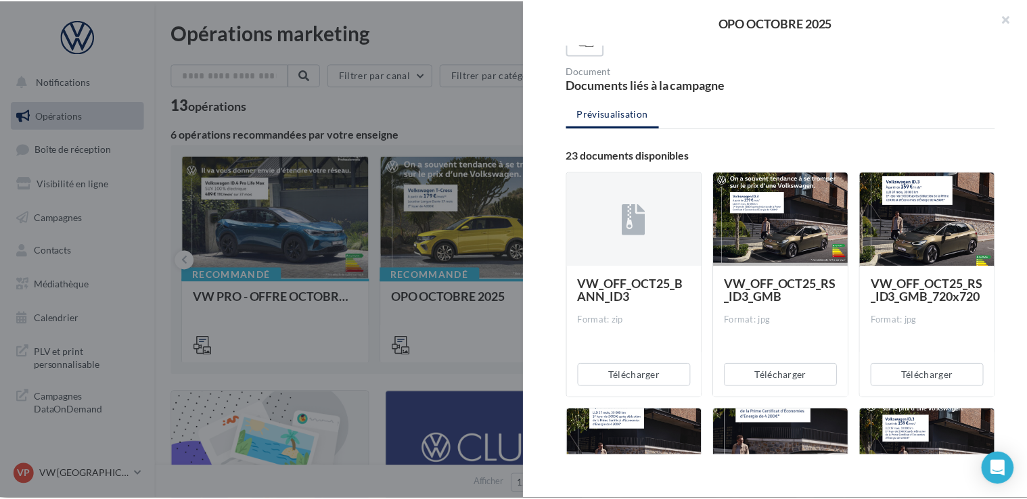
scroll to position [62, 0]
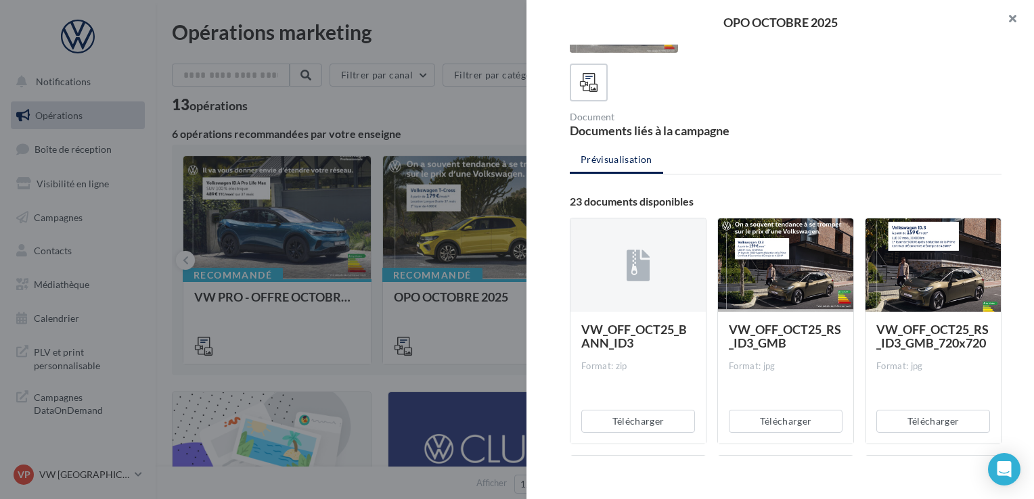
click at [1011, 18] on button "button" at bounding box center [1007, 20] width 54 height 41
